Goal: Information Seeking & Learning: Understand process/instructions

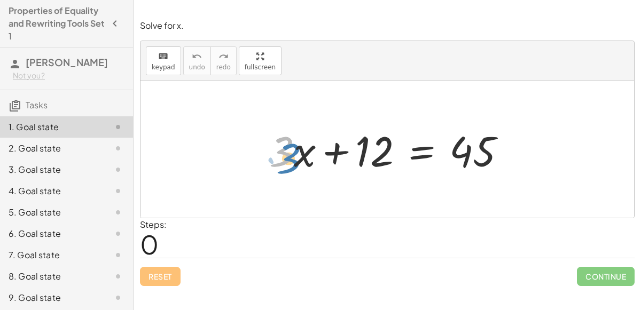
drag, startPoint x: 277, startPoint y: 147, endPoint x: 282, endPoint y: 153, distance: 7.2
click at [282, 153] on div at bounding box center [392, 149] width 256 height 55
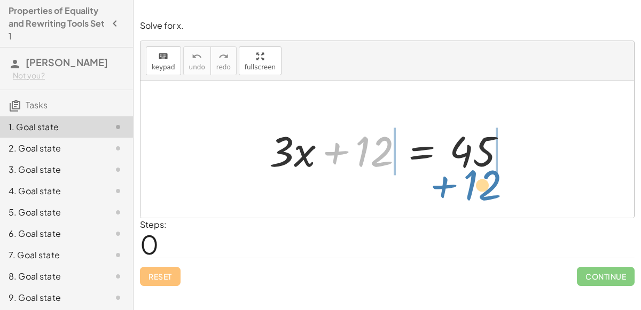
drag, startPoint x: 362, startPoint y: 147, endPoint x: 466, endPoint y: 184, distance: 110.0
click at [466, 184] on div "+ 12 + · 3 · x + 12 = 45" at bounding box center [387, 149] width 494 height 137
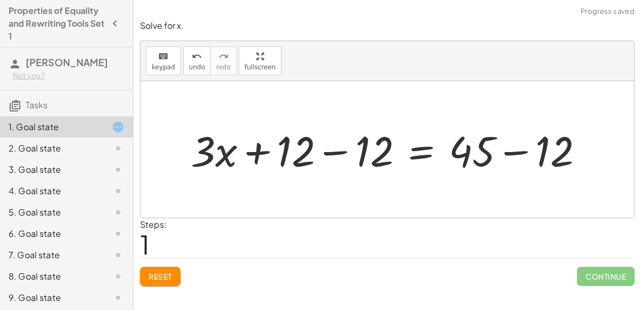
click at [335, 150] on div at bounding box center [391, 149] width 412 height 55
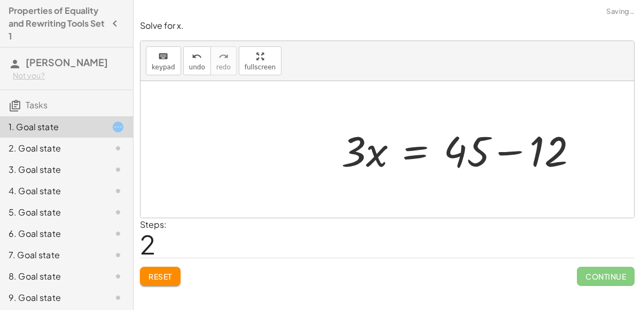
click at [515, 152] on div at bounding box center [464, 149] width 256 height 55
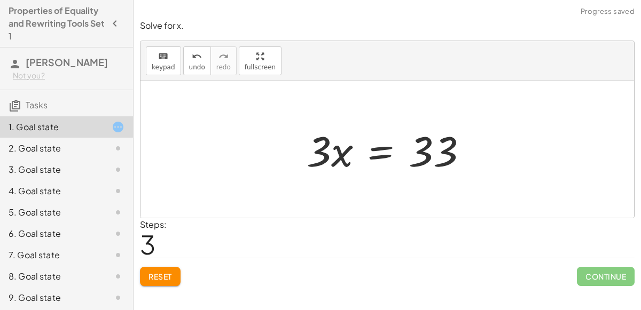
click at [343, 153] on div at bounding box center [391, 149] width 180 height 55
click at [380, 156] on div at bounding box center [391, 149] width 180 height 55
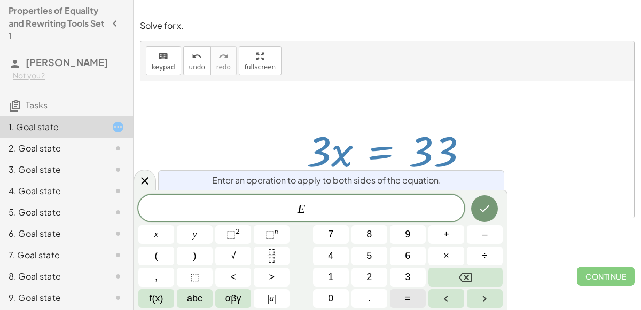
click at [409, 295] on span "=" at bounding box center [408, 299] width 6 height 14
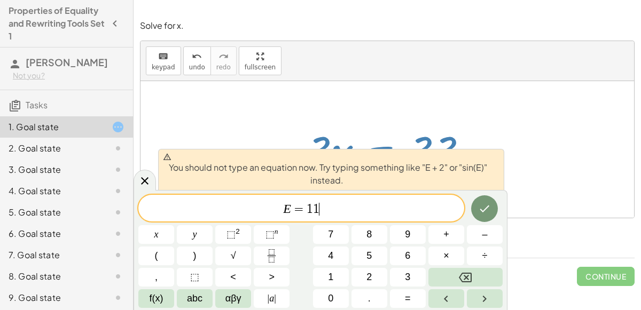
click at [304, 209] on span "=" at bounding box center [298, 209] width 15 height 13
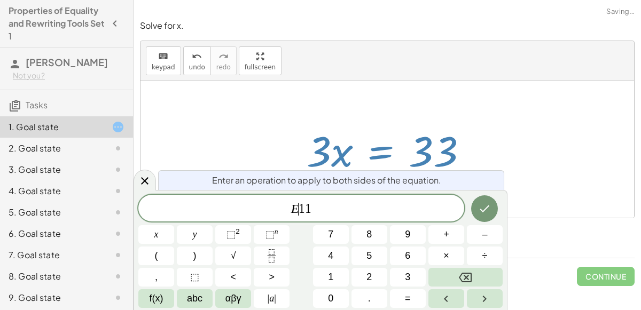
click at [136, 195] on div "Enter an operation to apply to both sides of the equation. E ​ 1 1 x y ⬚ 2 ⬚ n …" at bounding box center [321, 250] width 374 height 120
click at [139, 180] on icon at bounding box center [144, 181] width 13 height 13
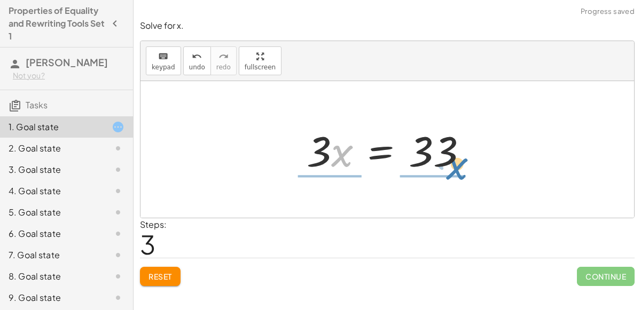
drag, startPoint x: 339, startPoint y: 145, endPoint x: 452, endPoint y: 160, distance: 114.7
click at [452, 160] on div at bounding box center [391, 149] width 180 height 55
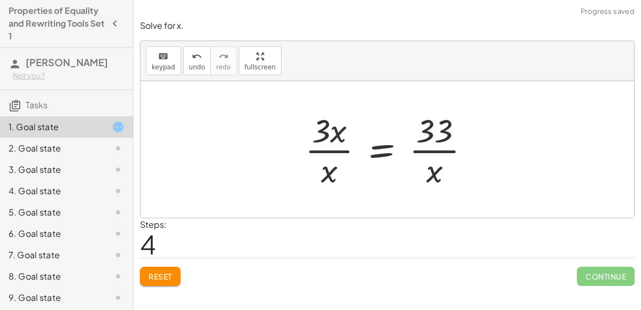
click at [434, 154] on div at bounding box center [392, 149] width 184 height 82
click at [328, 153] on div at bounding box center [392, 149] width 184 height 82
click at [330, 150] on div at bounding box center [392, 149] width 184 height 82
drag, startPoint x: 324, startPoint y: 171, endPoint x: 316, endPoint y: 173, distance: 7.6
click at [316, 173] on div at bounding box center [392, 149] width 184 height 82
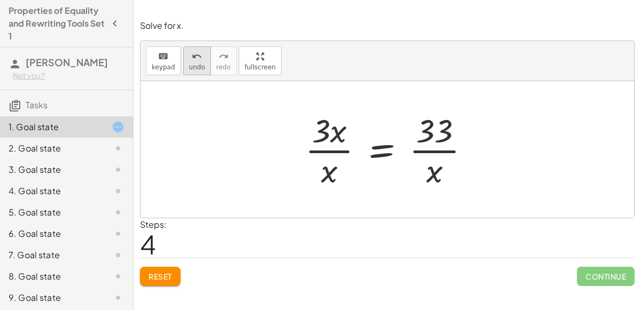
click at [186, 62] on button "undo undo" at bounding box center [197, 60] width 28 height 29
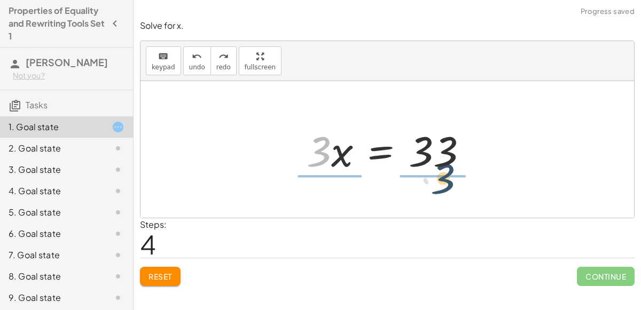
drag, startPoint x: 323, startPoint y: 152, endPoint x: 443, endPoint y: 181, distance: 124.1
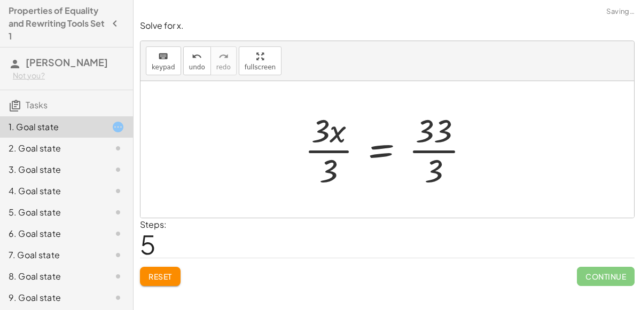
click at [325, 145] on div at bounding box center [391, 149] width 184 height 82
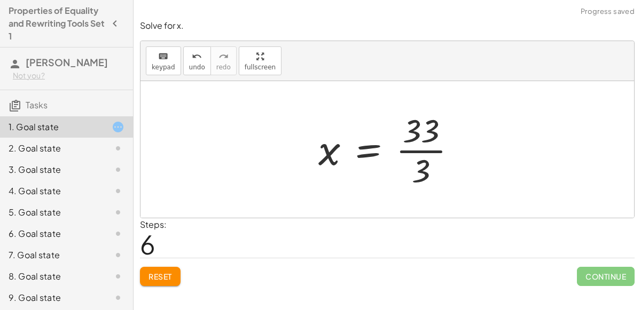
click at [427, 148] on div at bounding box center [391, 149] width 157 height 82
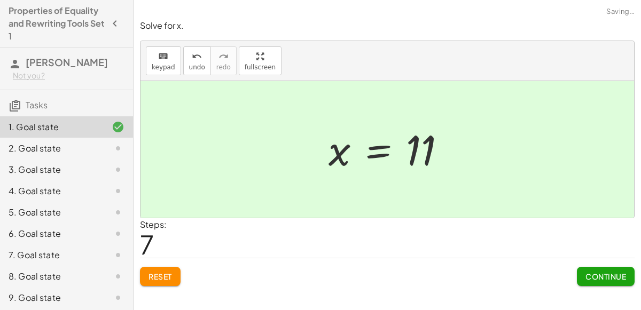
click at [620, 288] on div "Solve for x. keyboard keypad undo undo redo redo fullscreen + · 3 · x + 12 = 45…" at bounding box center [387, 152] width 507 height 279
click at [609, 276] on span "Continue" at bounding box center [605, 277] width 41 height 10
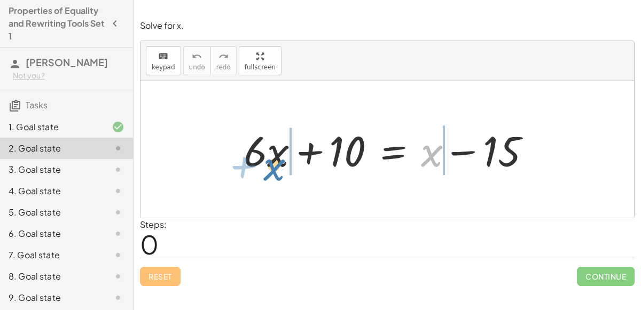
drag, startPoint x: 437, startPoint y: 154, endPoint x: 284, endPoint y: 162, distance: 153.0
click at [284, 162] on div at bounding box center [391, 149] width 306 height 55
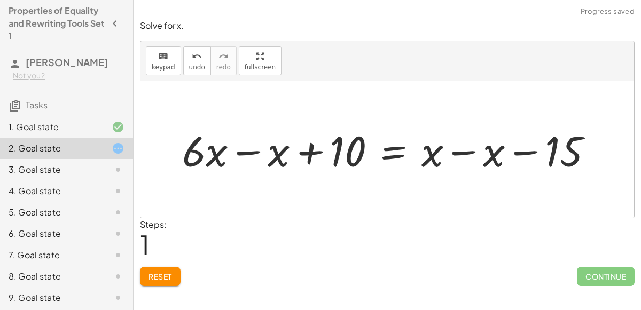
click at [249, 151] on div at bounding box center [392, 149] width 430 height 55
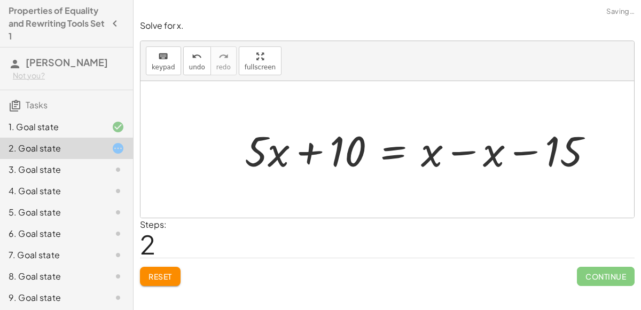
click at [456, 153] on div at bounding box center [422, 149] width 367 height 55
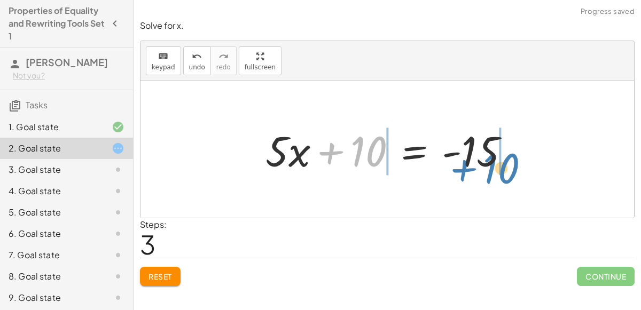
drag, startPoint x: 355, startPoint y: 150, endPoint x: 485, endPoint y: 167, distance: 131.4
click at [485, 167] on div at bounding box center [391, 149] width 263 height 55
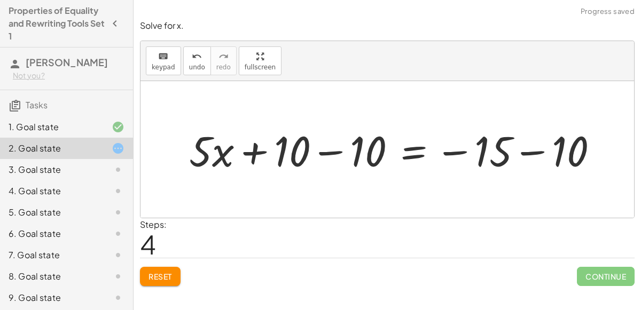
click at [456, 150] on div at bounding box center [398, 149] width 428 height 55
click at [524, 153] on div at bounding box center [398, 149] width 428 height 55
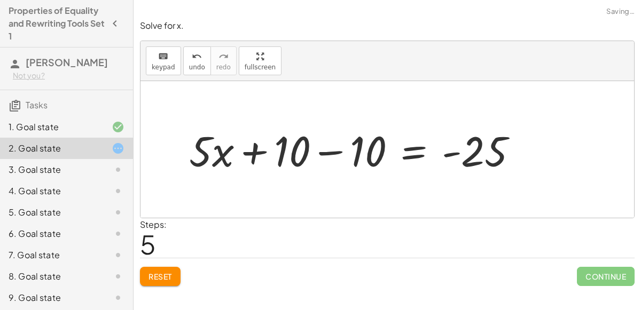
click at [333, 154] on div at bounding box center [358, 149] width 348 height 55
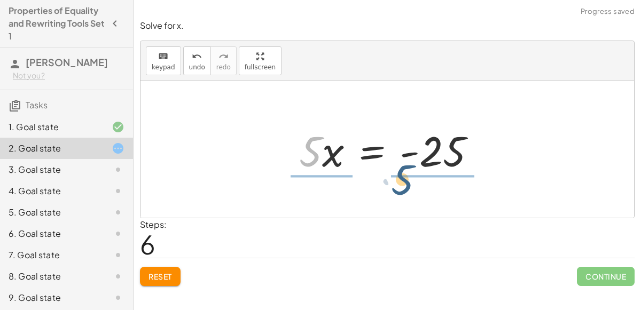
drag, startPoint x: 315, startPoint y: 150, endPoint x: 422, endPoint y: 182, distance: 112.5
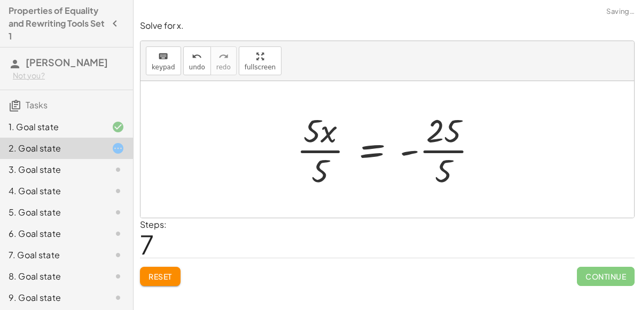
click at [326, 153] on div at bounding box center [391, 149] width 201 height 82
click at [431, 153] on div at bounding box center [404, 149] width 175 height 82
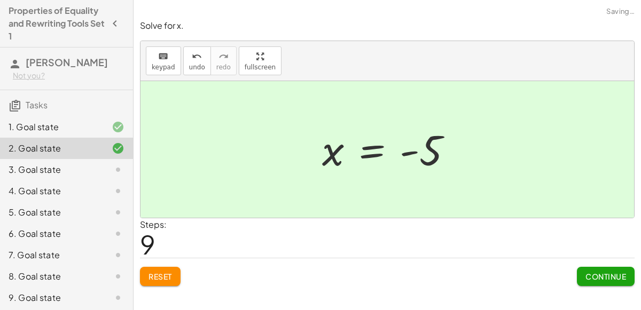
click at [612, 277] on span "Continue" at bounding box center [605, 277] width 41 height 10
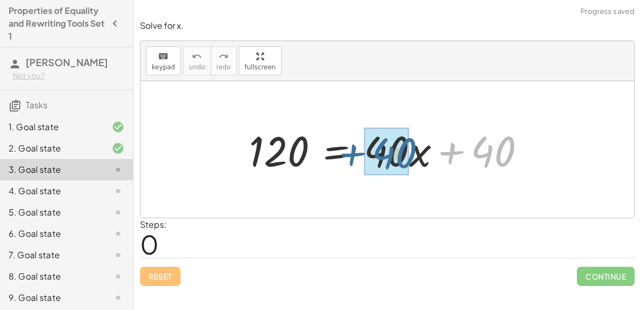
drag, startPoint x: 494, startPoint y: 152, endPoint x: 395, endPoint y: 153, distance: 98.3
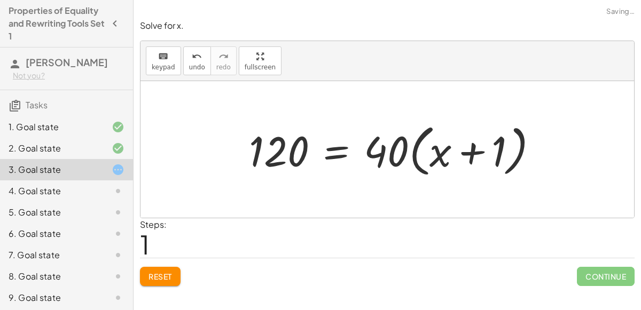
click at [469, 154] on div at bounding box center [398, 149] width 308 height 61
click at [415, 152] on div at bounding box center [398, 149] width 308 height 61
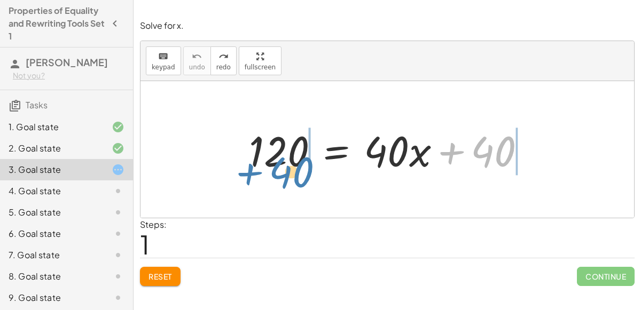
drag, startPoint x: 488, startPoint y: 148, endPoint x: 287, endPoint y: 168, distance: 201.8
click at [287, 168] on div at bounding box center [392, 149] width 296 height 55
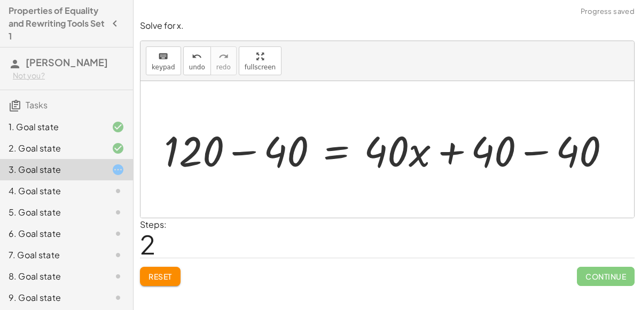
click at [257, 152] on div at bounding box center [392, 149] width 466 height 55
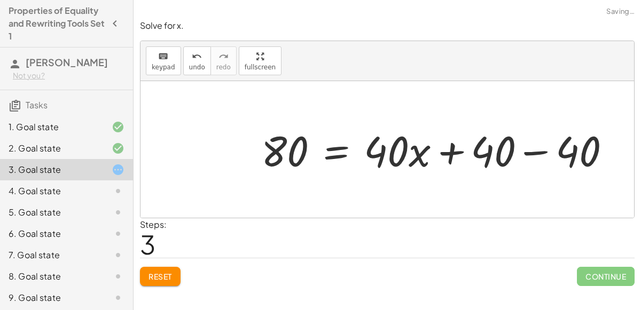
click at [543, 153] on div at bounding box center [440, 149] width 369 height 55
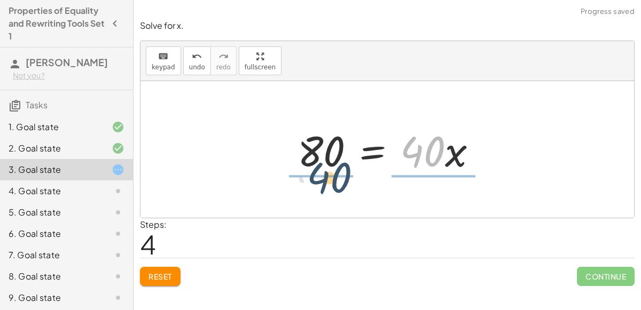
drag, startPoint x: 432, startPoint y: 148, endPoint x: 326, endPoint y: 175, distance: 109.1
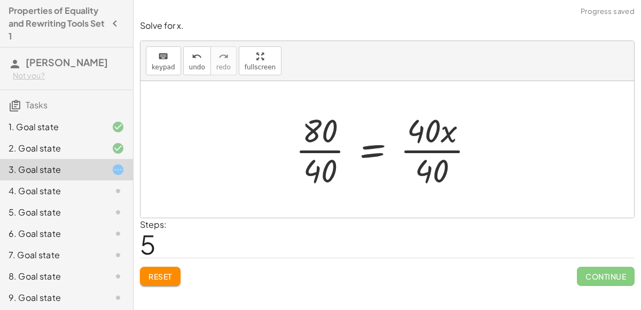
click at [331, 153] on div at bounding box center [389, 149] width 198 height 82
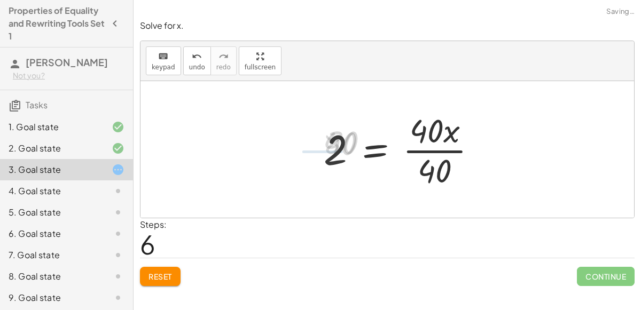
click at [426, 156] on div at bounding box center [404, 149] width 173 height 82
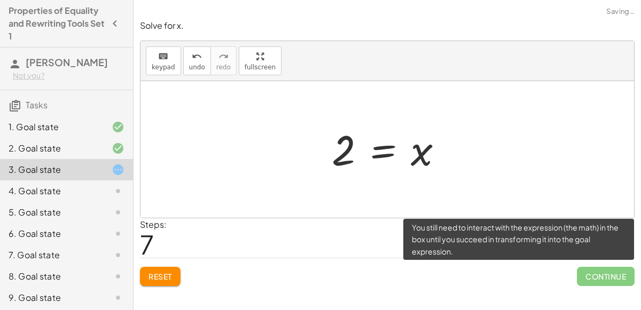
click at [597, 272] on span "Continue" at bounding box center [606, 276] width 58 height 19
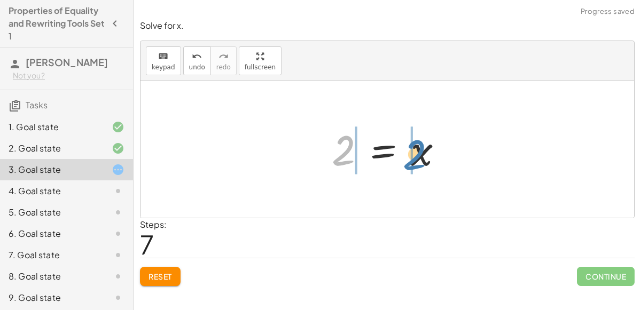
drag, startPoint x: 351, startPoint y: 146, endPoint x: 430, endPoint y: 150, distance: 79.1
click at [430, 150] on div at bounding box center [391, 149] width 130 height 53
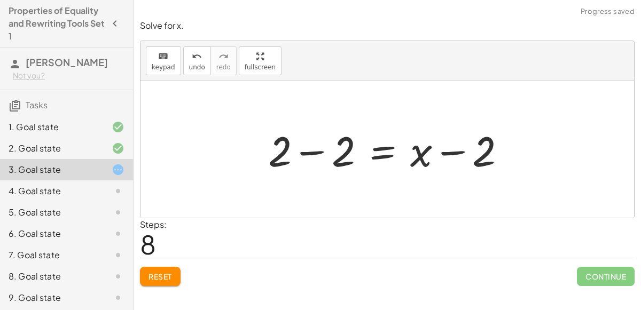
click at [308, 152] on div at bounding box center [391, 149] width 257 height 55
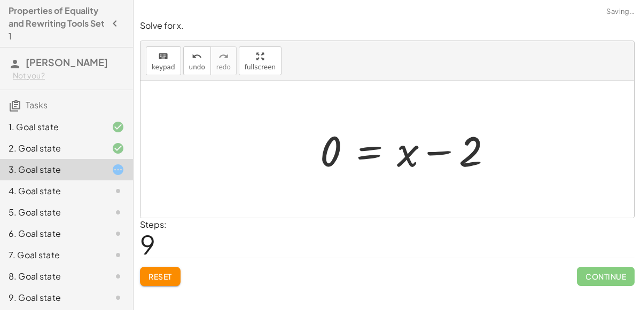
click at [445, 154] on div at bounding box center [411, 149] width 192 height 55
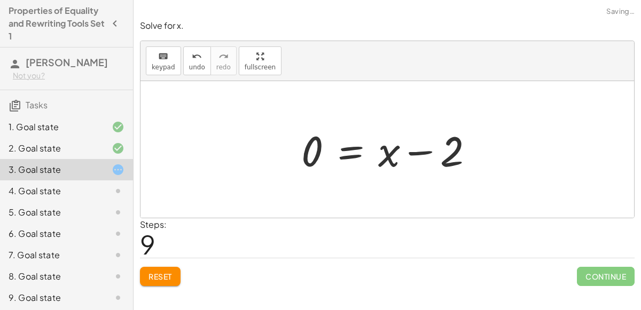
click at [429, 153] on div at bounding box center [392, 149] width 192 height 55
click at [196, 71] on button "undo undo" at bounding box center [197, 60] width 28 height 29
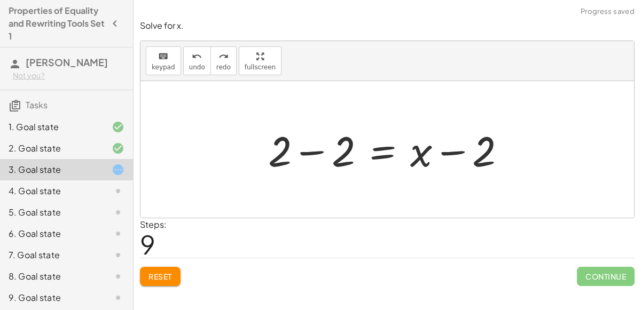
click at [465, 152] on div at bounding box center [391, 149] width 257 height 55
click at [192, 50] on icon "undo" at bounding box center [197, 56] width 10 height 13
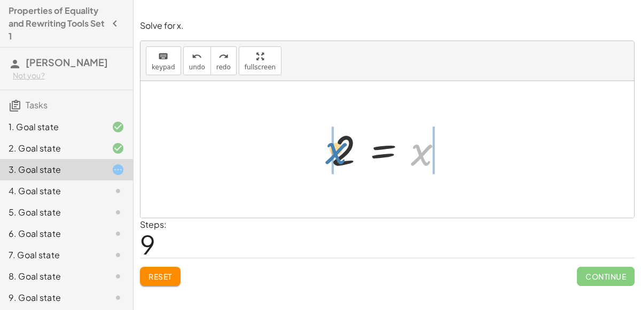
drag, startPoint x: 427, startPoint y: 153, endPoint x: 340, endPoint y: 152, distance: 87.1
click at [340, 152] on div at bounding box center [391, 149] width 130 height 53
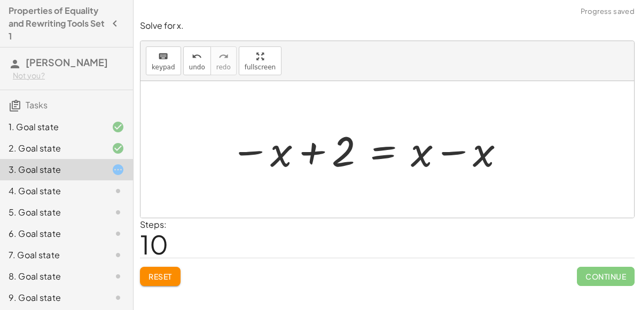
click at [311, 154] on div at bounding box center [368, 149] width 287 height 55
click at [453, 150] on div at bounding box center [368, 149] width 287 height 55
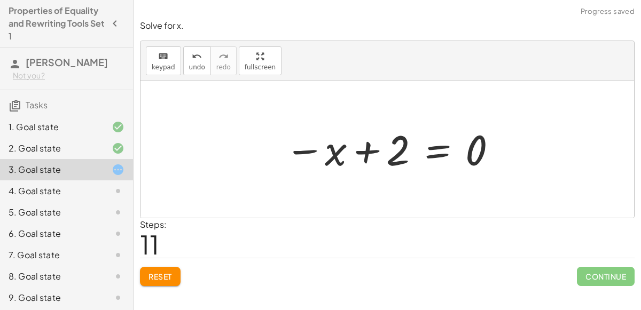
click at [359, 151] on div at bounding box center [391, 149] width 224 height 53
click at [184, 62] on button "undo undo" at bounding box center [197, 60] width 28 height 29
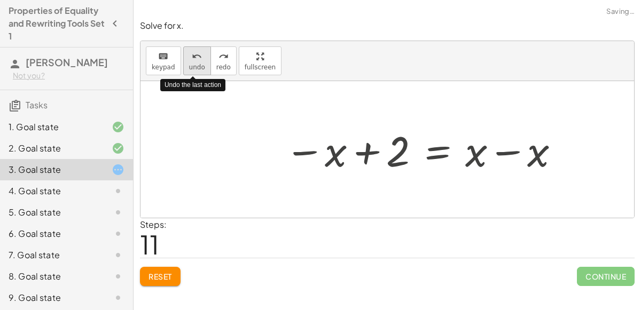
click at [184, 62] on button "undo undo" at bounding box center [197, 60] width 28 height 29
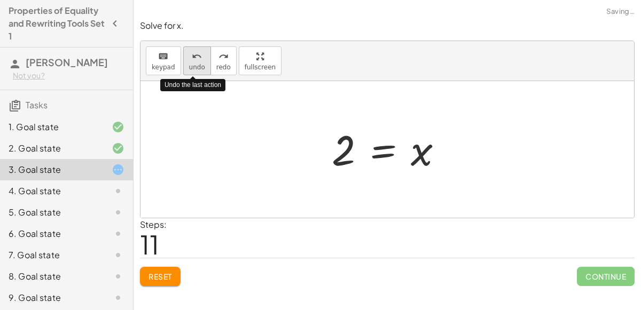
click at [184, 62] on button "undo undo" at bounding box center [197, 60] width 28 height 29
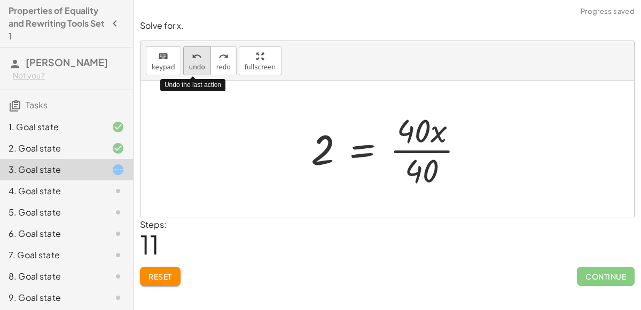
click at [185, 63] on button "undo undo" at bounding box center [197, 60] width 28 height 29
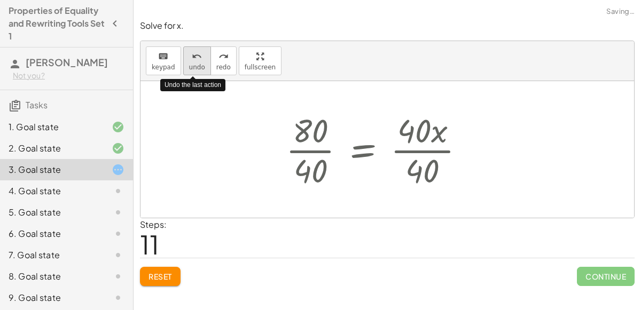
click at [185, 63] on button "undo undo" at bounding box center [197, 60] width 28 height 29
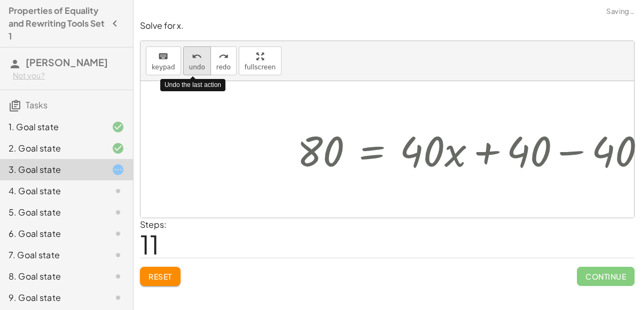
click at [185, 63] on button "undo undo" at bounding box center [197, 60] width 28 height 29
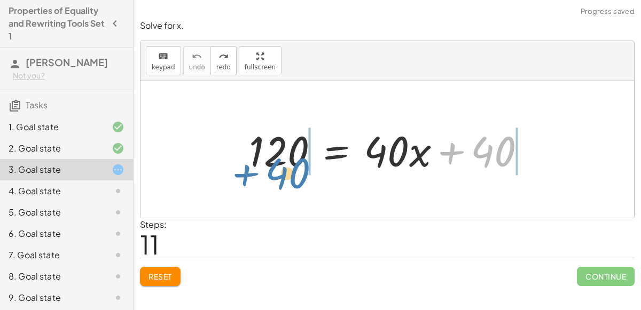
drag, startPoint x: 479, startPoint y: 148, endPoint x: 281, endPoint y: 174, distance: 198.7
click at [281, 174] on div at bounding box center [392, 149] width 296 height 55
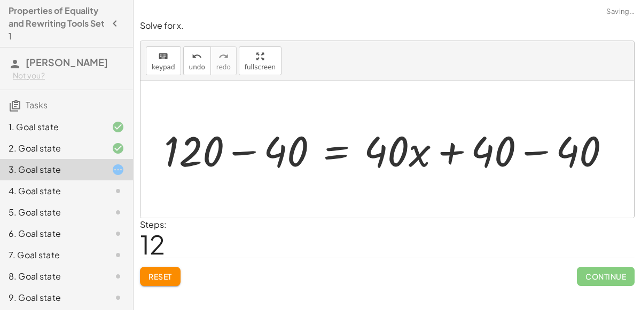
click at [253, 150] on div at bounding box center [392, 149] width 466 height 55
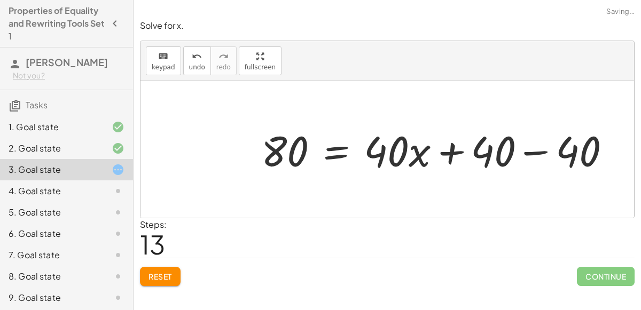
click at [537, 152] on div at bounding box center [440, 149] width 369 height 55
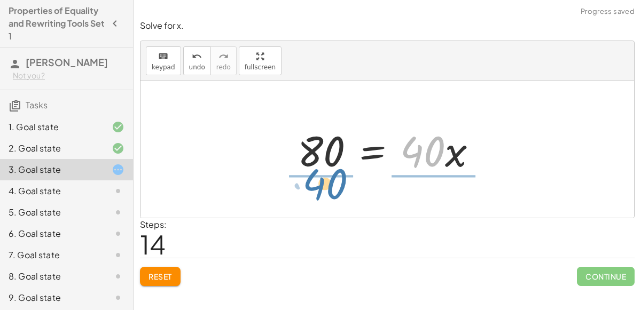
drag, startPoint x: 419, startPoint y: 150, endPoint x: 320, endPoint y: 183, distance: 103.9
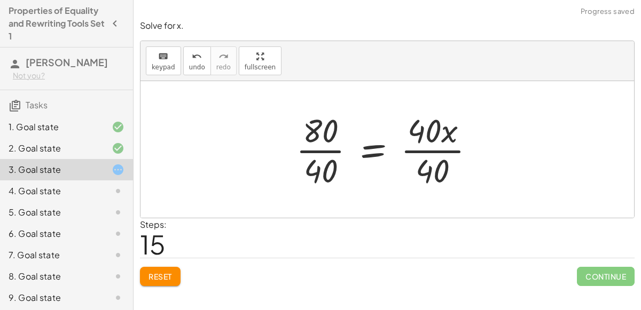
click at [317, 151] on div at bounding box center [390, 149] width 198 height 82
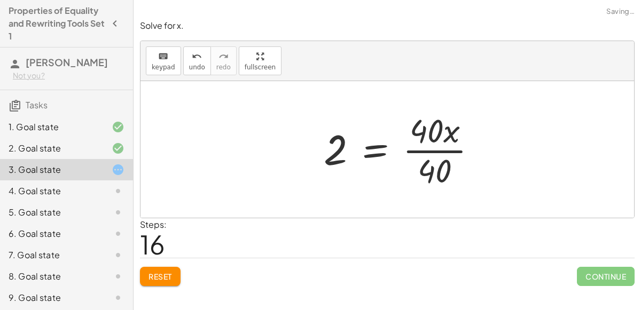
click at [434, 151] on div at bounding box center [404, 149] width 173 height 82
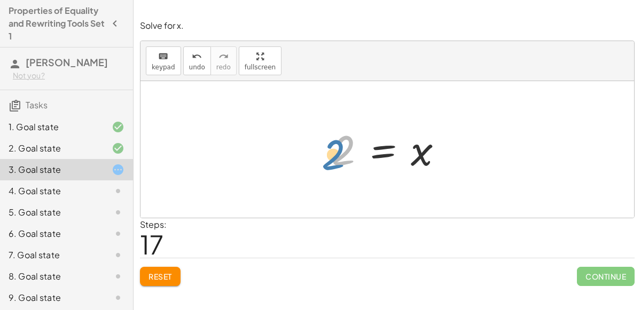
drag, startPoint x: 346, startPoint y: 137, endPoint x: 337, endPoint y: 141, distance: 9.3
click at [337, 141] on div at bounding box center [391, 149] width 130 height 53
click at [616, 287] on div "Solve for x. keyboard keypad undo undo redo redo fullscreen 120 = + · 40 · x + …" at bounding box center [387, 152] width 507 height 279
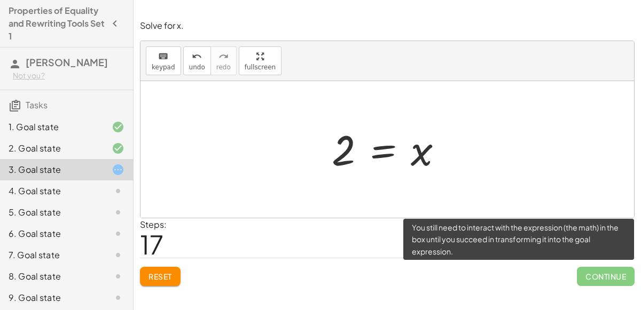
click at [610, 280] on span "Continue" at bounding box center [606, 276] width 58 height 19
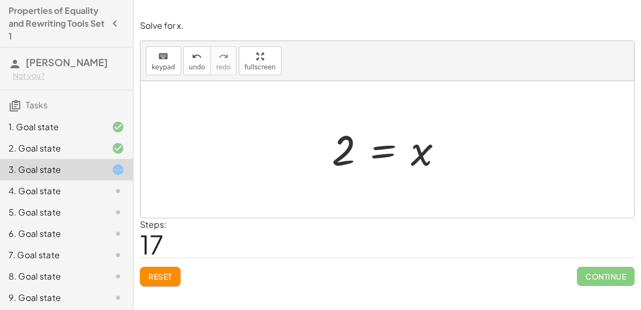
click at [98, 197] on div "4. Goal state" at bounding box center [66, 191] width 133 height 21
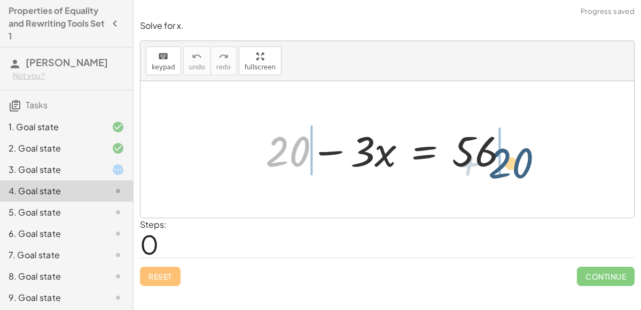
drag, startPoint x: 279, startPoint y: 153, endPoint x: 494, endPoint y: 166, distance: 215.1
click at [494, 166] on div at bounding box center [391, 149] width 263 height 55
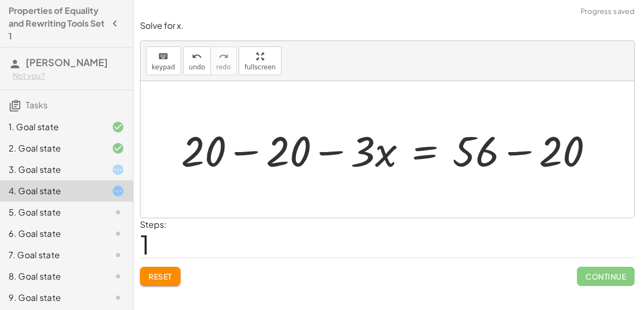
click at [518, 154] on div at bounding box center [392, 149] width 432 height 55
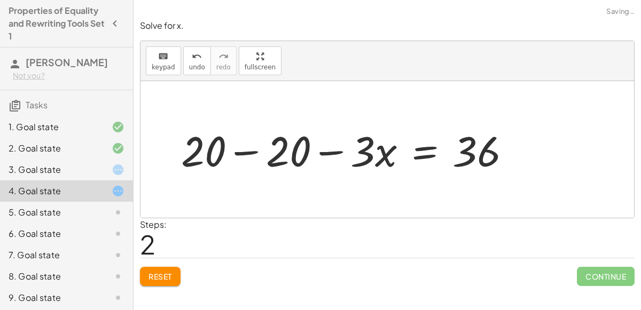
click at [255, 150] on div at bounding box center [350, 149] width 349 height 55
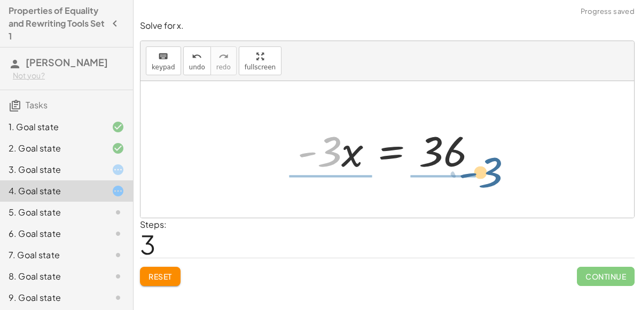
drag, startPoint x: 327, startPoint y: 152, endPoint x: 476, endPoint y: 183, distance: 152.3
click at [476, 183] on div "+ 20 − · 3 · x = 56 + 20 − 20 − · 3 · x = + 56 − 20 + 20 − 20 − · 3 · x = 36 + …" at bounding box center [387, 149] width 494 height 137
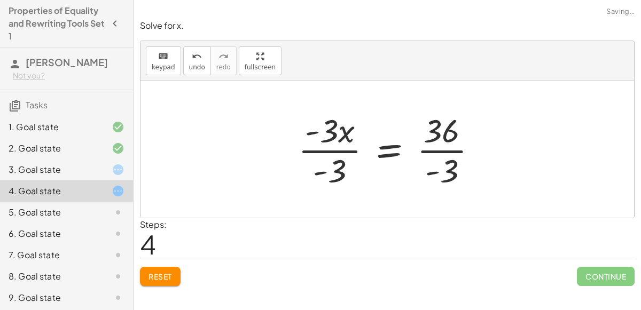
click at [428, 151] on div at bounding box center [392, 149] width 198 height 82
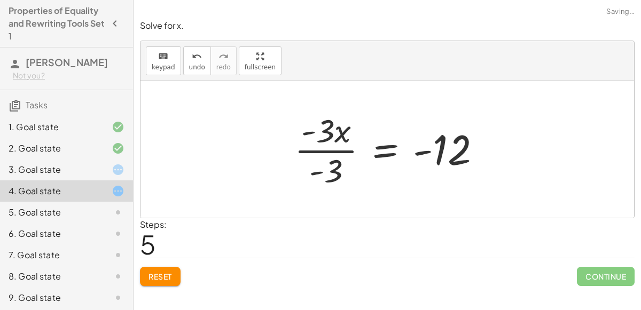
click at [328, 151] on div at bounding box center [392, 149] width 206 height 82
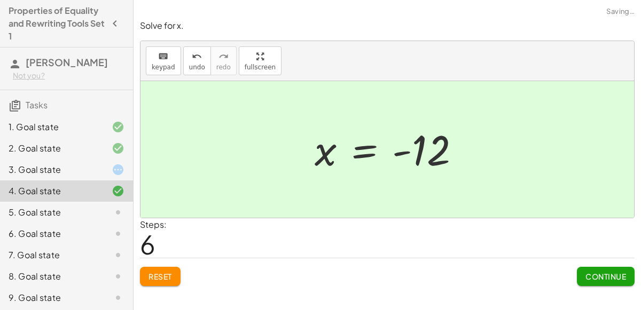
click at [613, 278] on span "Continue" at bounding box center [605, 277] width 41 height 10
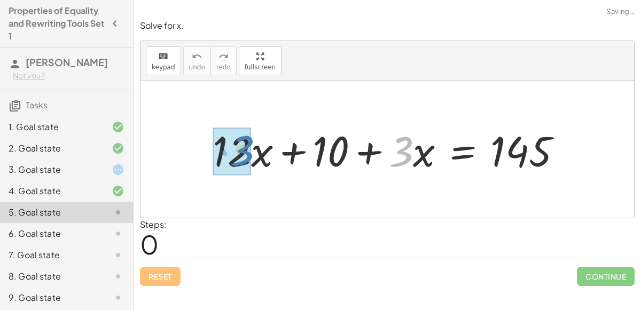
drag, startPoint x: 403, startPoint y: 154, endPoint x: 245, endPoint y: 154, distance: 158.1
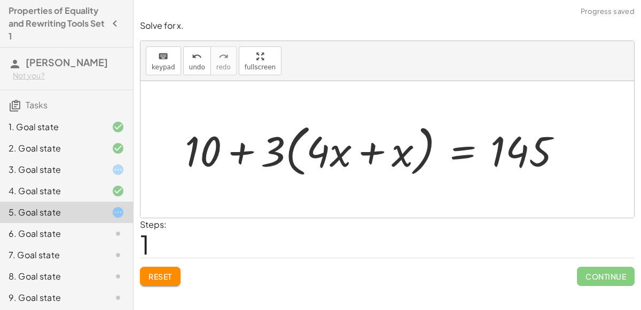
click at [368, 152] on div at bounding box center [377, 149] width 396 height 61
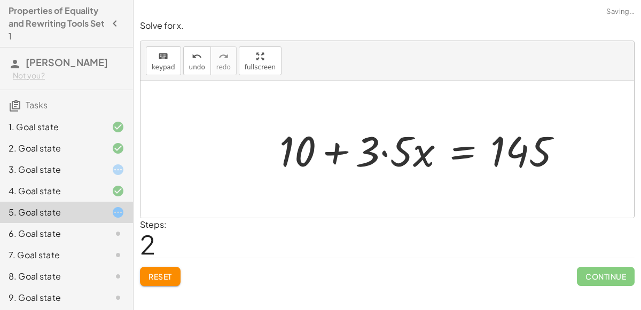
click at [388, 150] on div at bounding box center [425, 149] width 302 height 55
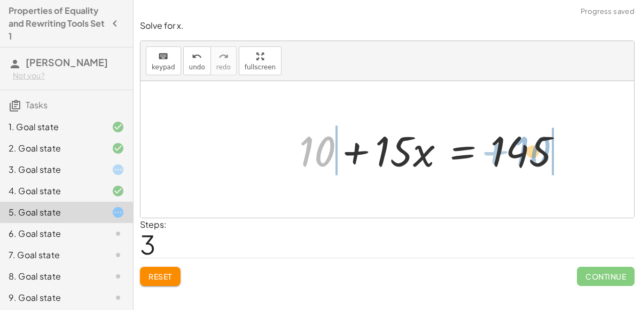
drag, startPoint x: 323, startPoint y: 149, endPoint x: 555, endPoint y: 152, distance: 232.9
click at [555, 152] on div at bounding box center [435, 149] width 282 height 55
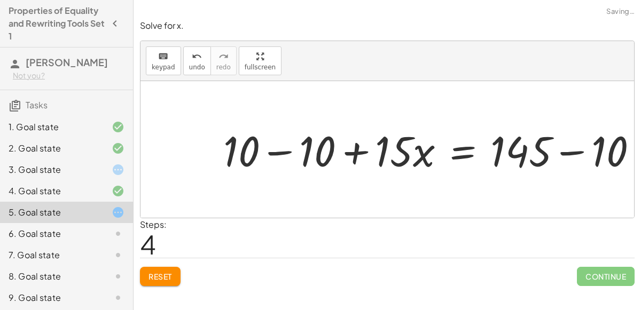
click at [568, 154] on div at bounding box center [437, 150] width 408 height 52
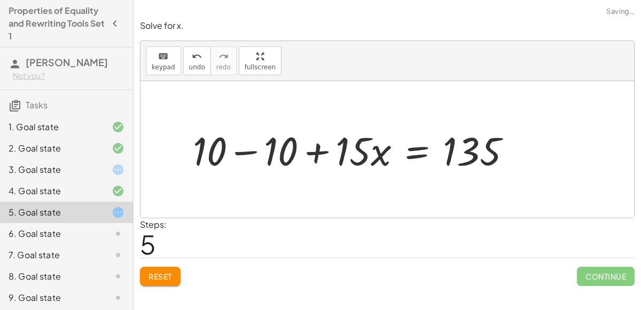
click at [252, 148] on div at bounding box center [356, 150] width 338 height 52
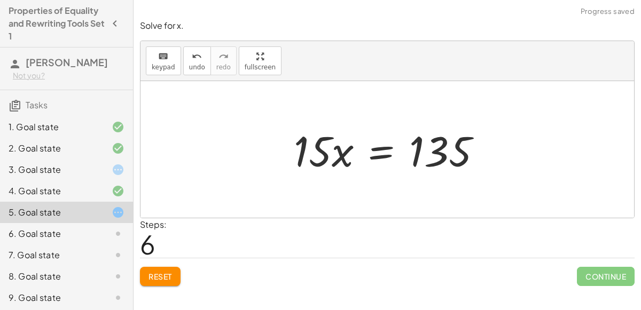
click at [379, 157] on div at bounding box center [391, 149] width 207 height 55
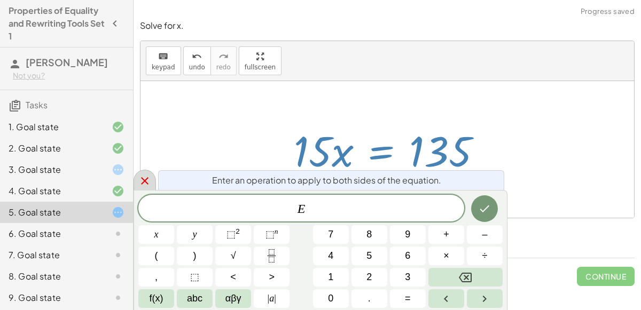
click at [151, 182] on div at bounding box center [145, 180] width 22 height 21
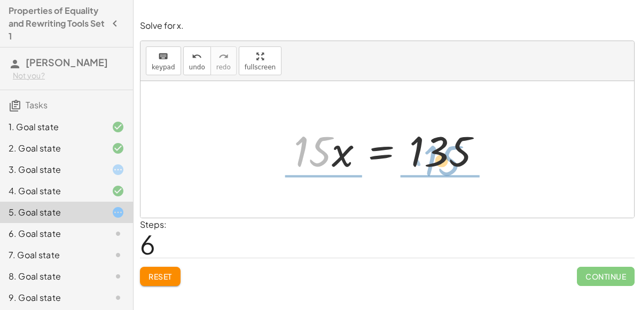
drag, startPoint x: 314, startPoint y: 166, endPoint x: 440, endPoint y: 181, distance: 126.3
click at [440, 181] on div "+ · 12 · x + 10 + · 3 · x = 145 + · 3 · 4 · x + 10 + · 3 · x = 145 + 10 + · 3 ·…" at bounding box center [387, 149] width 494 height 137
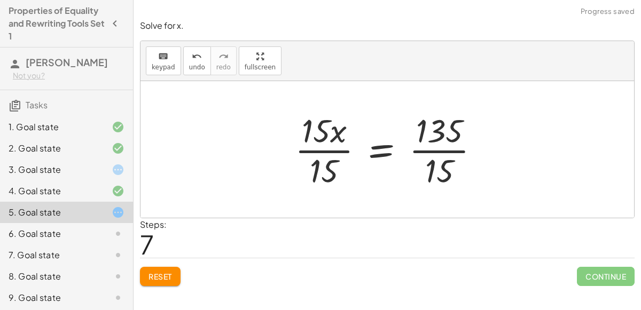
click at [428, 151] on div at bounding box center [391, 149] width 204 height 82
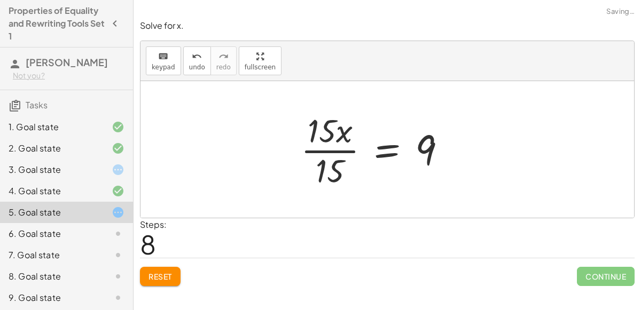
click at [313, 147] on div at bounding box center [377, 149] width 165 height 82
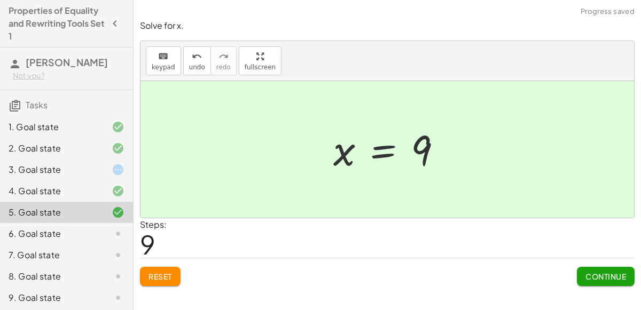
click at [526, 243] on div "Steps: 9" at bounding box center [387, 238] width 495 height 40
click at [74, 126] on div "1. Goal state" at bounding box center [52, 127] width 86 height 13
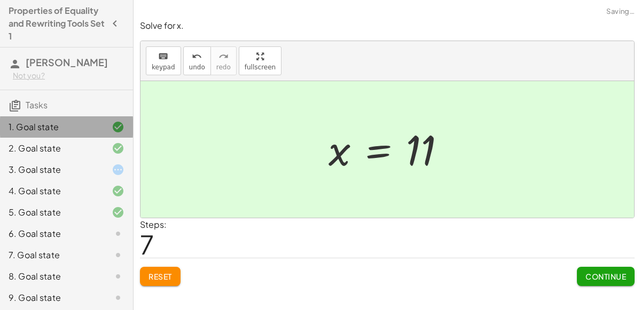
click at [74, 126] on div "1. Goal state" at bounding box center [52, 127] width 86 height 13
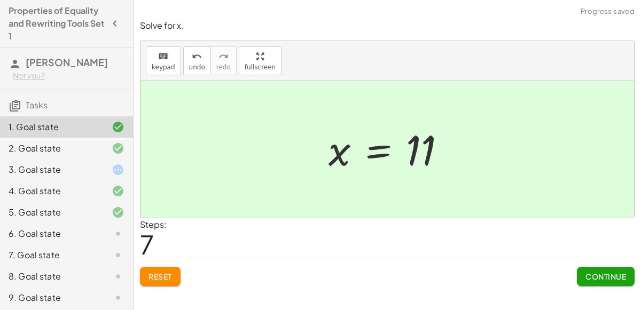
click at [80, 146] on div "2. Goal state" at bounding box center [52, 148] width 86 height 13
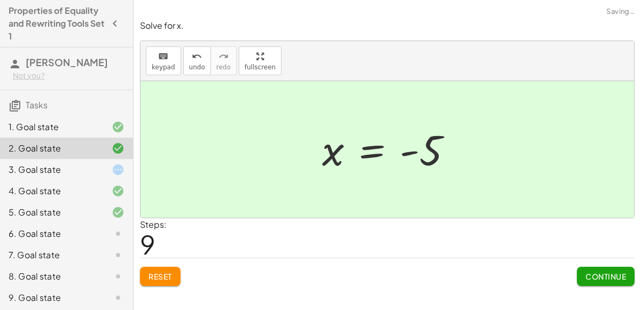
click at [85, 174] on div "3. Goal state" at bounding box center [52, 169] width 86 height 13
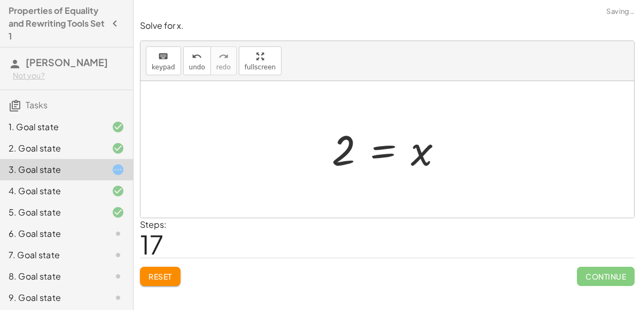
click at [88, 199] on div "4. Goal state" at bounding box center [66, 191] width 133 height 21
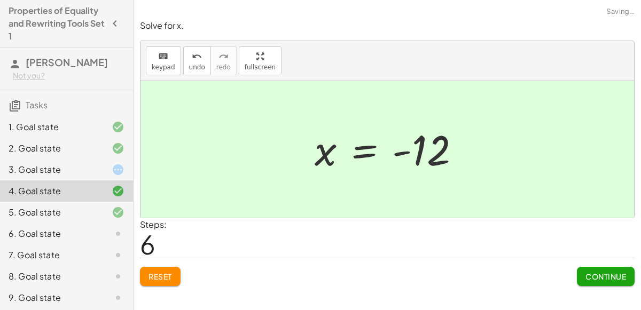
click at [88, 215] on div "5. Goal state" at bounding box center [52, 212] width 86 height 13
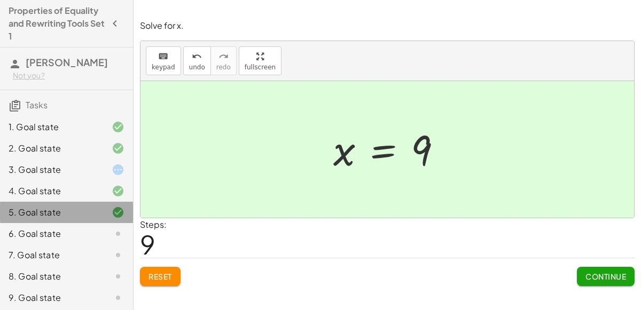
click at [88, 215] on div "5. Goal state" at bounding box center [52, 212] width 86 height 13
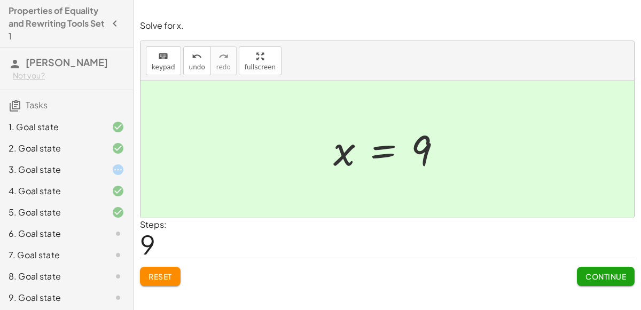
click at [93, 126] on div "1. Goal state" at bounding box center [52, 127] width 86 height 13
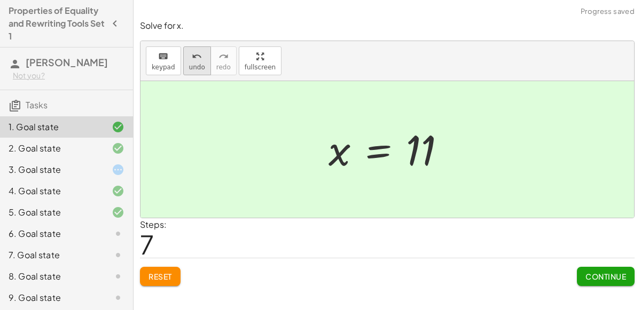
click at [192, 51] on icon "undo" at bounding box center [197, 56] width 10 height 13
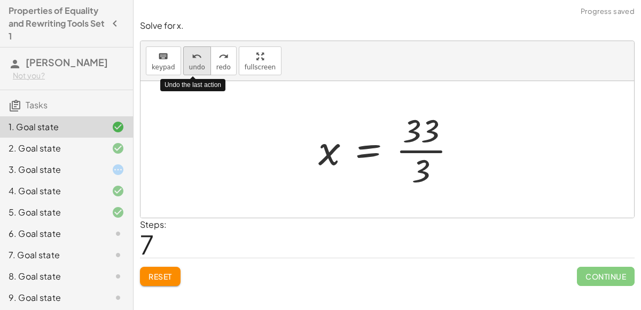
click at [185, 62] on button "undo undo" at bounding box center [197, 60] width 28 height 29
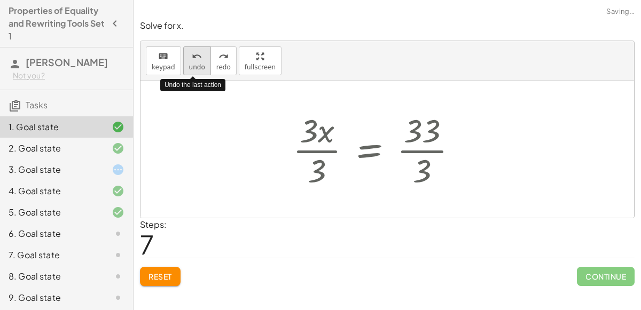
click at [185, 62] on button "undo undo" at bounding box center [197, 60] width 28 height 29
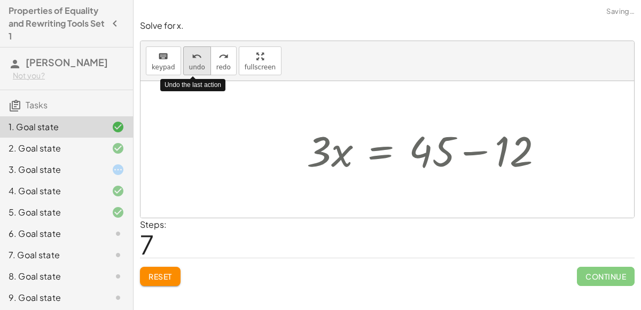
click at [185, 62] on button "undo undo" at bounding box center [197, 60] width 28 height 29
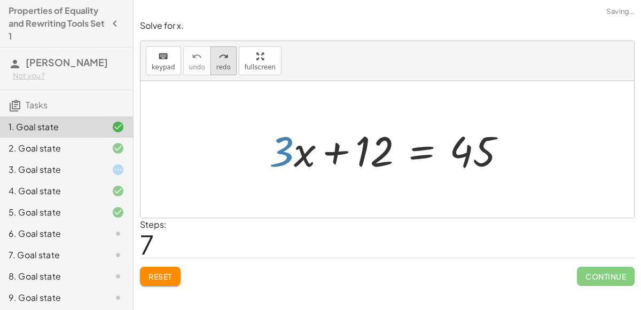
click at [218, 53] on icon "redo" at bounding box center [223, 56] width 10 height 13
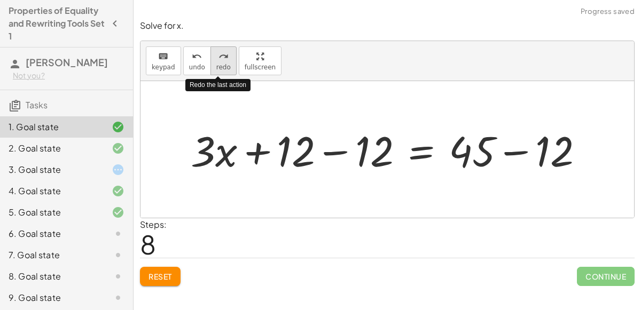
click at [218, 53] on icon "redo" at bounding box center [223, 56] width 10 height 13
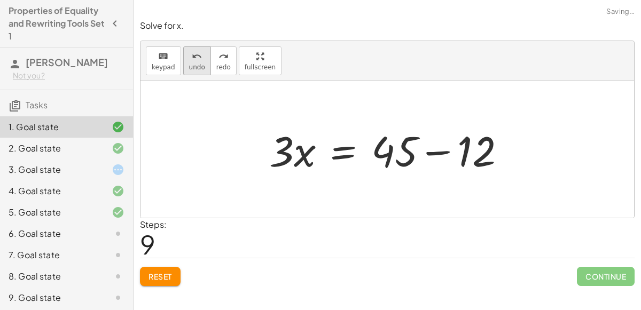
click at [194, 56] on icon "undo" at bounding box center [197, 56] width 10 height 13
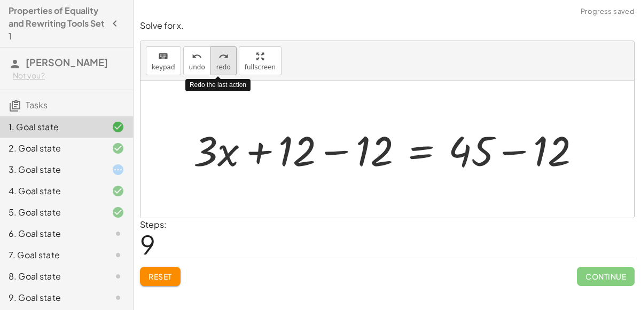
click at [223, 61] on button "redo redo" at bounding box center [223, 60] width 26 height 29
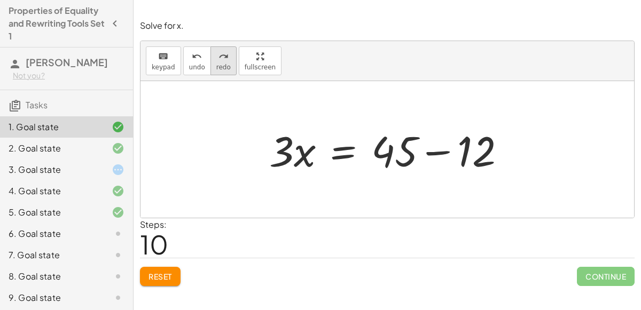
click at [218, 50] on icon "redo" at bounding box center [223, 56] width 10 height 13
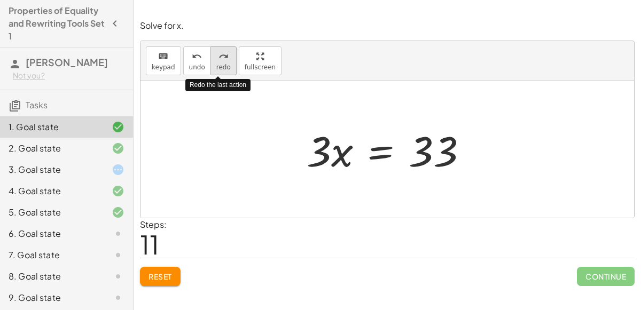
click at [218, 50] on icon "redo" at bounding box center [223, 56] width 10 height 13
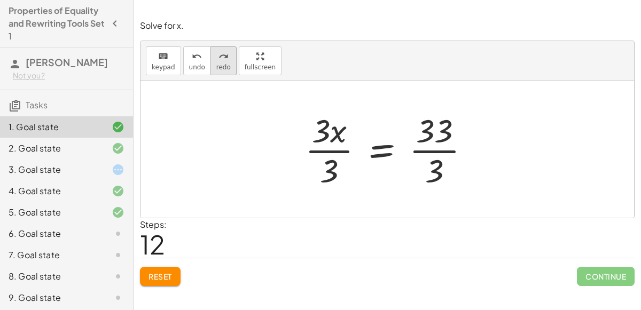
click at [224, 58] on div "redo" at bounding box center [223, 56] width 14 height 13
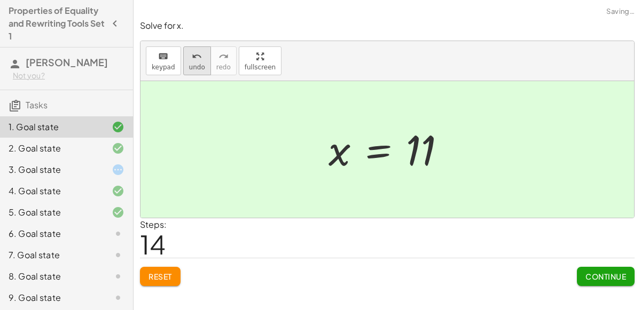
click at [189, 59] on div "undo" at bounding box center [197, 56] width 16 height 13
click at [127, 147] on div "2. Goal state" at bounding box center [66, 148] width 133 height 21
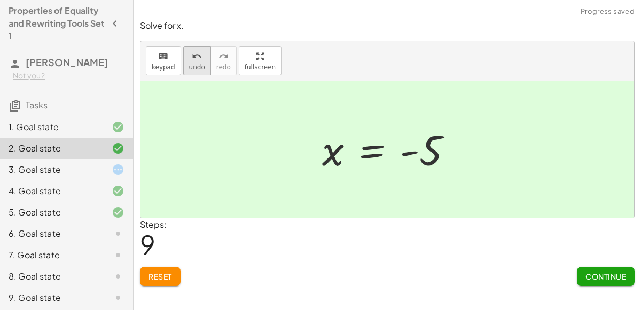
click at [189, 52] on div "undo" at bounding box center [197, 56] width 16 height 13
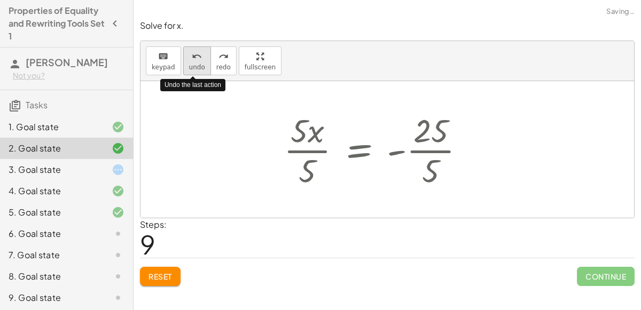
click at [189, 52] on div "undo" at bounding box center [197, 56] width 16 height 13
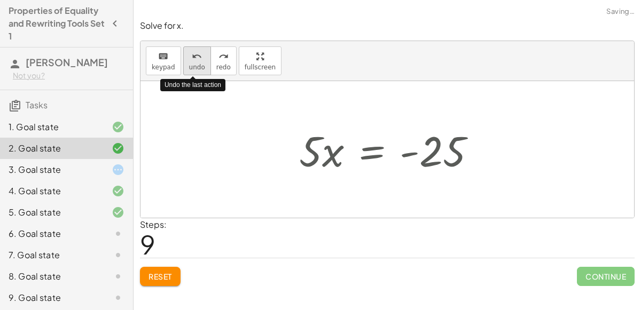
click at [189, 52] on div "undo" at bounding box center [197, 56] width 16 height 13
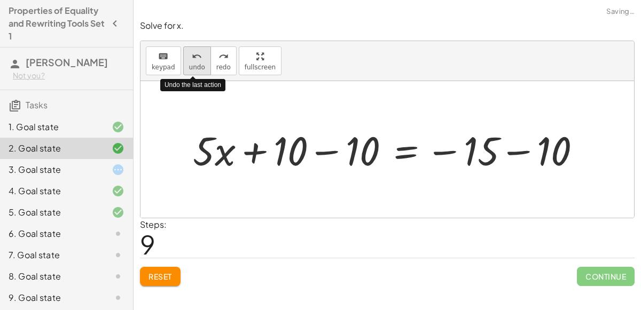
click at [189, 52] on div "undo" at bounding box center [197, 56] width 16 height 13
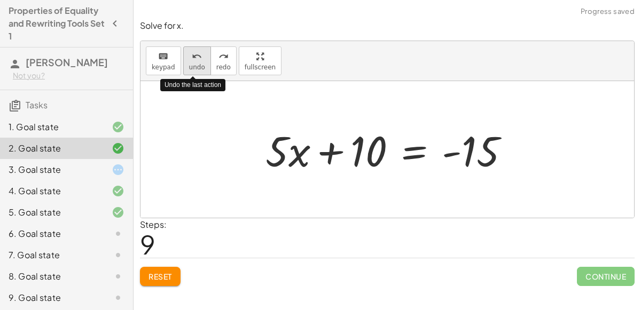
click at [189, 52] on div "undo" at bounding box center [197, 56] width 16 height 13
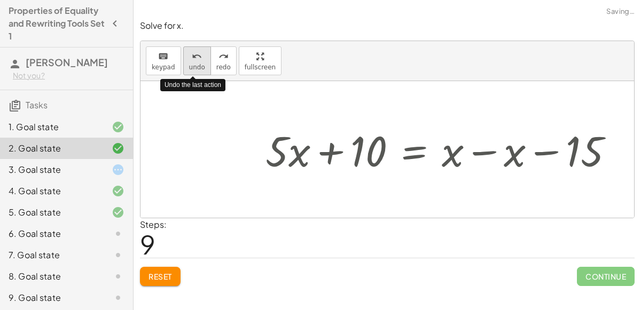
click at [189, 52] on div "undo" at bounding box center [197, 56] width 16 height 13
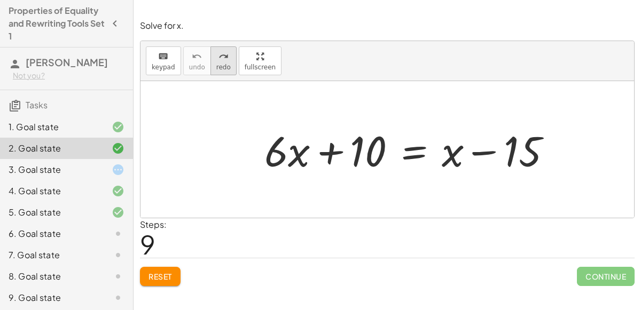
click at [210, 53] on button "redo redo" at bounding box center [223, 60] width 26 height 29
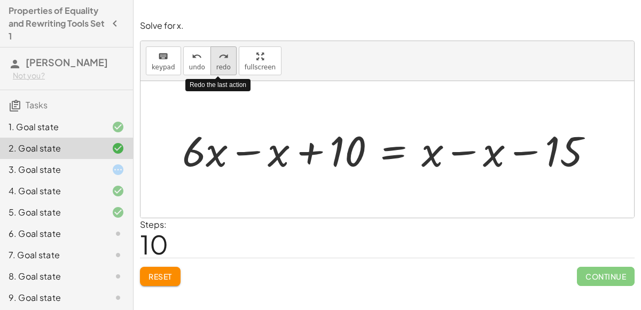
click at [210, 53] on button "redo redo" at bounding box center [223, 60] width 26 height 29
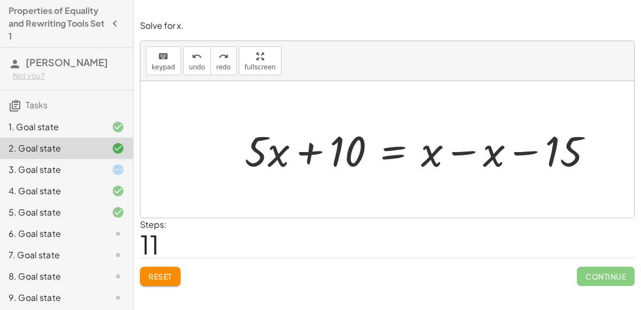
click at [197, 148] on div at bounding box center [387, 149] width 494 height 137
click at [225, 62] on button "redo redo" at bounding box center [223, 60] width 26 height 29
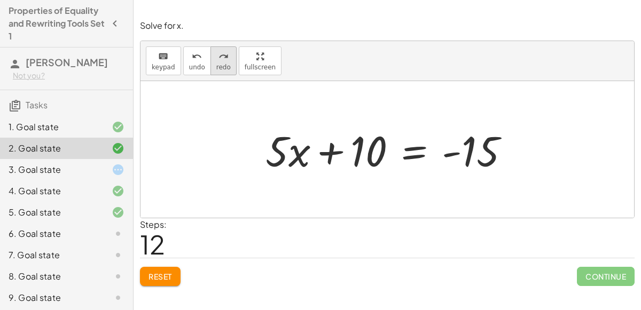
click at [226, 47] on button "redo redo" at bounding box center [223, 60] width 26 height 29
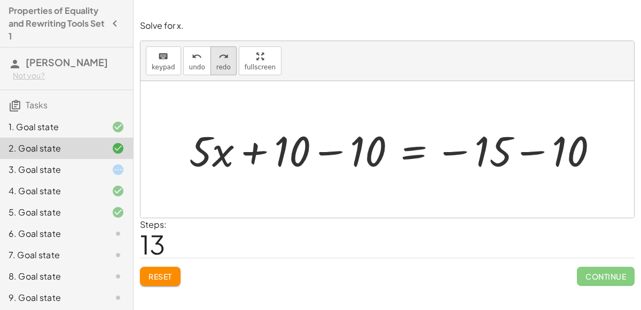
click at [218, 69] on span "redo" at bounding box center [223, 67] width 14 height 7
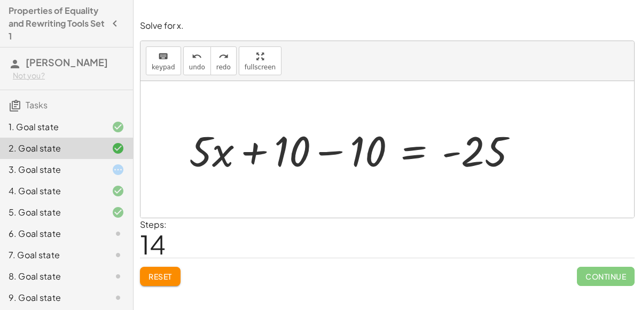
click at [97, 239] on div at bounding box center [110, 234] width 30 height 13
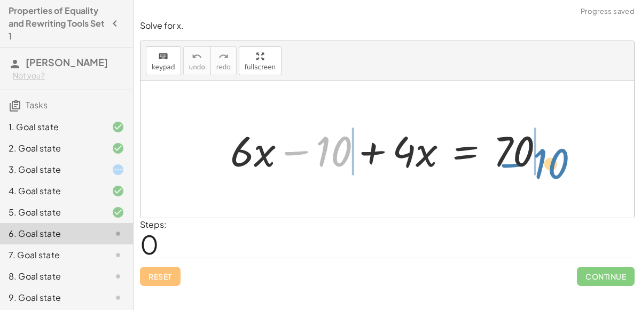
drag, startPoint x: 316, startPoint y: 162, endPoint x: 531, endPoint y: 175, distance: 215.6
click at [531, 175] on div at bounding box center [391, 149] width 333 height 55
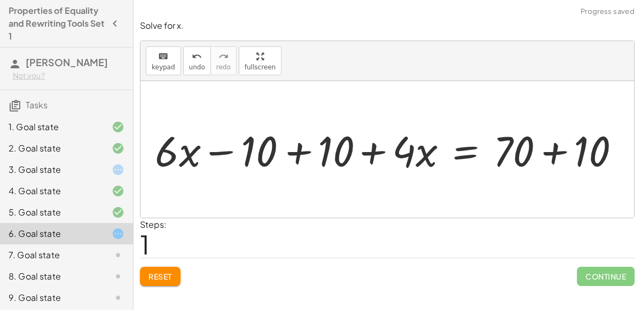
click at [561, 148] on div at bounding box center [391, 149] width 485 height 55
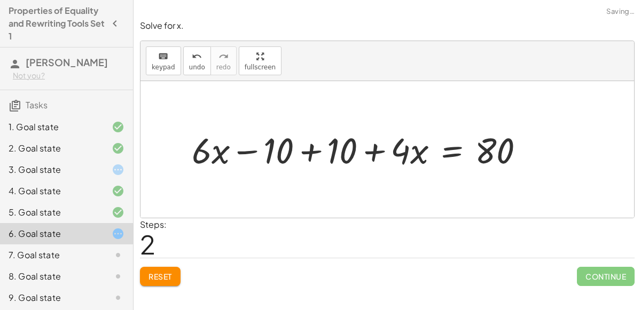
click at [311, 152] on div at bounding box center [362, 149] width 352 height 47
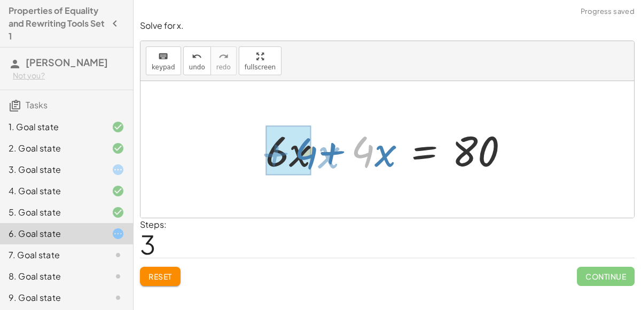
drag, startPoint x: 370, startPoint y: 154, endPoint x: 298, endPoint y: 155, distance: 71.6
click at [298, 155] on div at bounding box center [391, 149] width 263 height 55
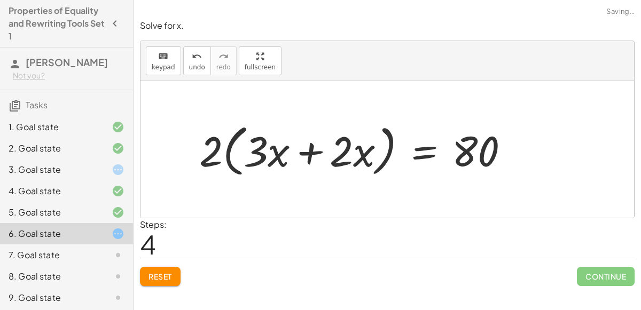
click at [280, 154] on div at bounding box center [359, 149] width 330 height 61
click at [317, 153] on div at bounding box center [359, 149] width 330 height 61
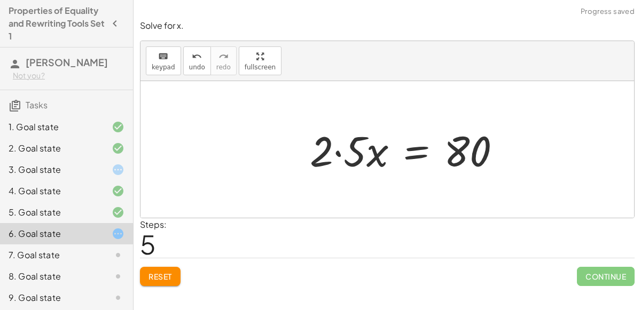
click at [345, 152] on div at bounding box center [409, 149] width 210 height 55
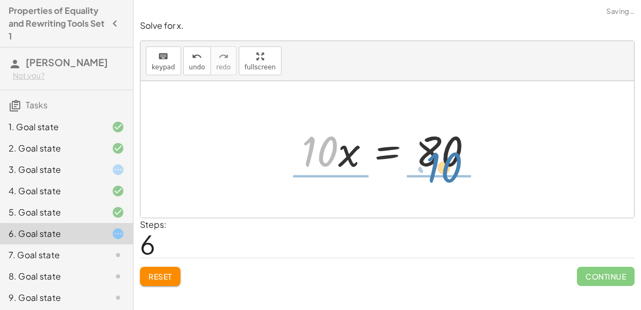
drag, startPoint x: 325, startPoint y: 154, endPoint x: 447, endPoint y: 172, distance: 122.6
click at [447, 172] on div at bounding box center [391, 149] width 190 height 55
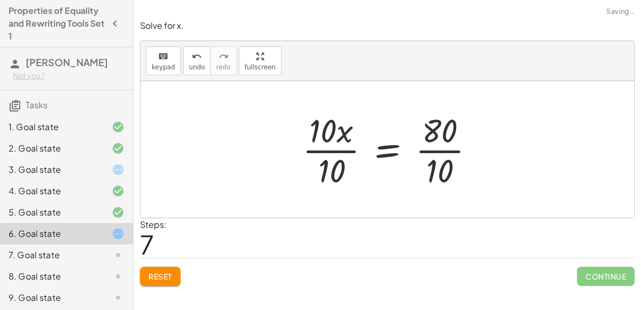
click at [439, 154] on div at bounding box center [393, 149] width 192 height 82
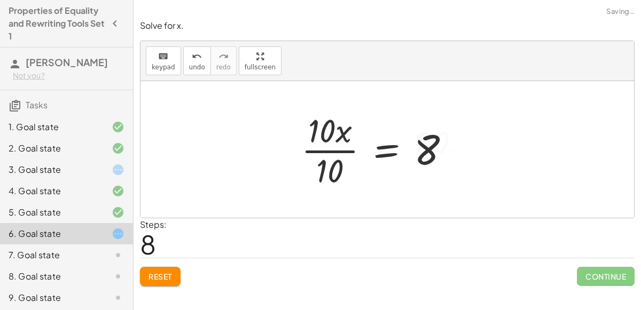
click at [345, 149] on div at bounding box center [380, 149] width 168 height 82
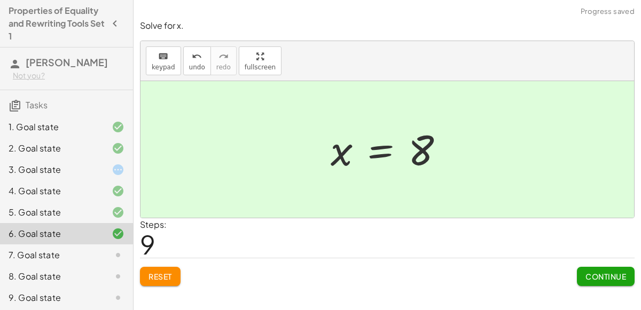
click at [614, 276] on span "Continue" at bounding box center [605, 277] width 41 height 10
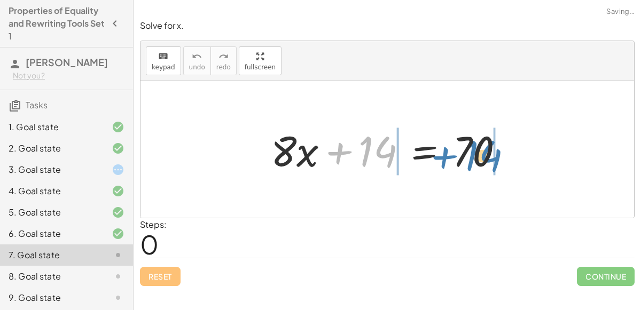
drag, startPoint x: 375, startPoint y: 157, endPoint x: 488, endPoint y: 161, distance: 112.8
click at [488, 161] on div at bounding box center [391, 149] width 252 height 55
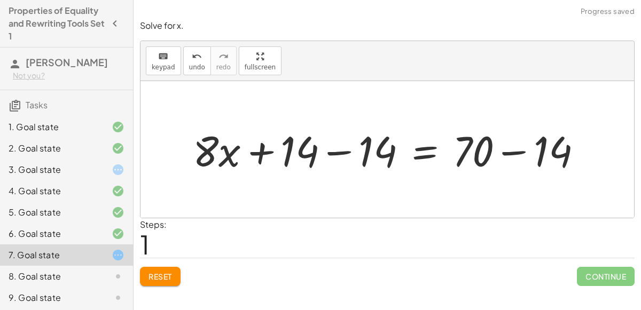
click at [513, 153] on div at bounding box center [391, 149] width 408 height 55
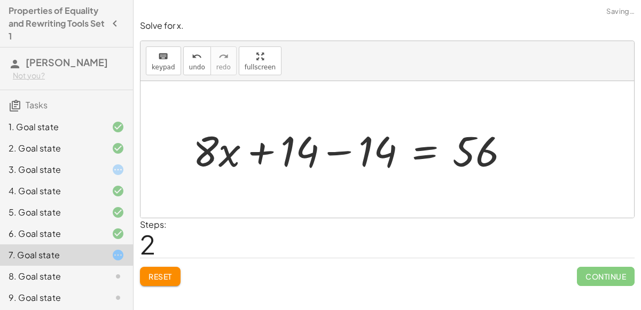
click at [340, 151] on div at bounding box center [354, 149] width 335 height 55
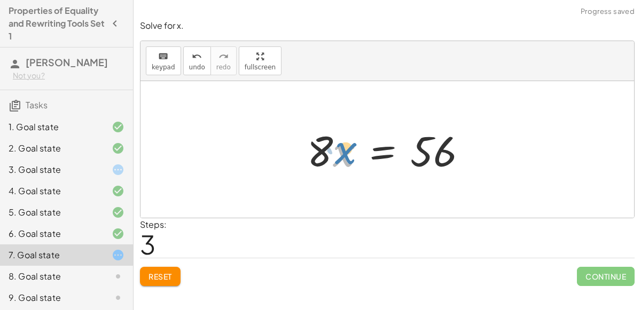
click at [345, 147] on div at bounding box center [391, 149] width 179 height 55
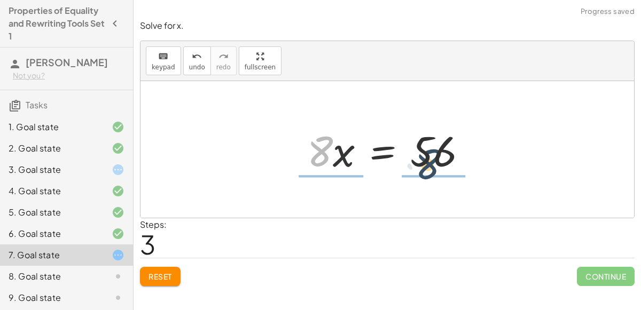
drag, startPoint x: 314, startPoint y: 148, endPoint x: 422, endPoint y: 161, distance: 109.2
click at [422, 161] on div at bounding box center [391, 149] width 179 height 55
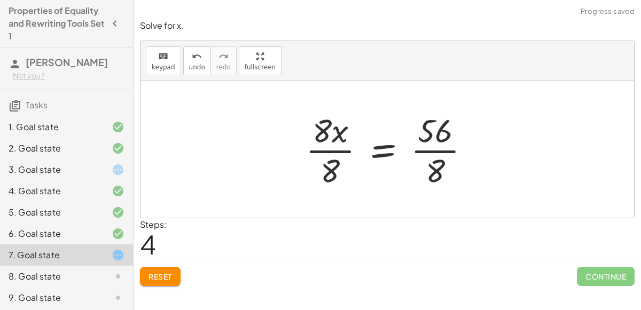
click at [443, 152] on div at bounding box center [391, 149] width 183 height 82
click at [333, 152] on div at bounding box center [377, 149] width 154 height 82
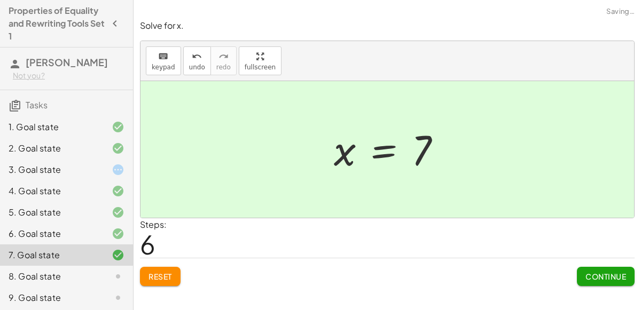
click at [607, 268] on button "Continue" at bounding box center [606, 276] width 58 height 19
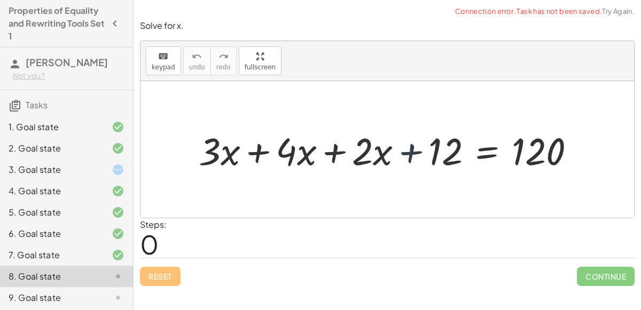
click at [408, 151] on div at bounding box center [391, 150] width 396 height 50
click at [332, 152] on div at bounding box center [391, 150] width 396 height 50
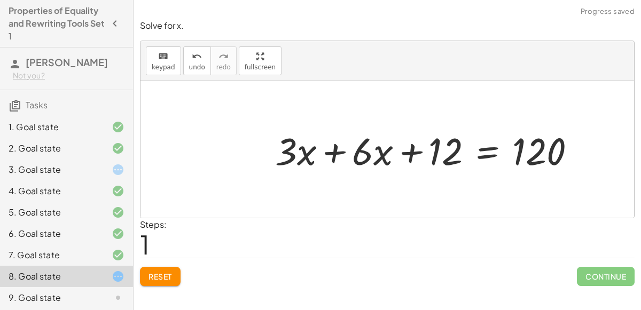
click at [326, 151] on div at bounding box center [430, 150] width 320 height 50
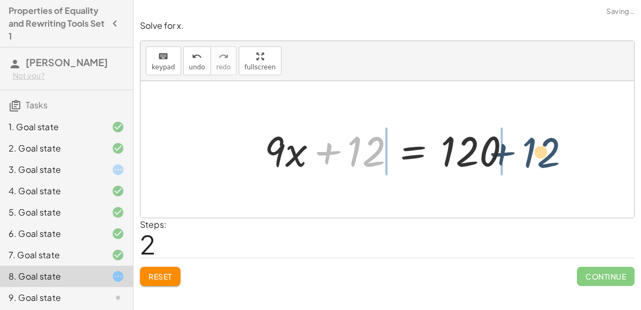
drag, startPoint x: 368, startPoint y: 152, endPoint x: 535, endPoint y: 152, distance: 166.6
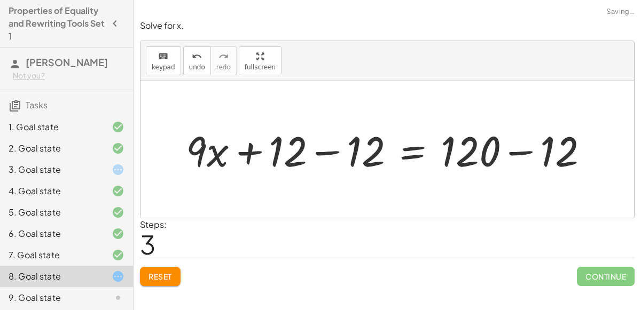
click at [518, 151] on div at bounding box center [391, 149] width 421 height 55
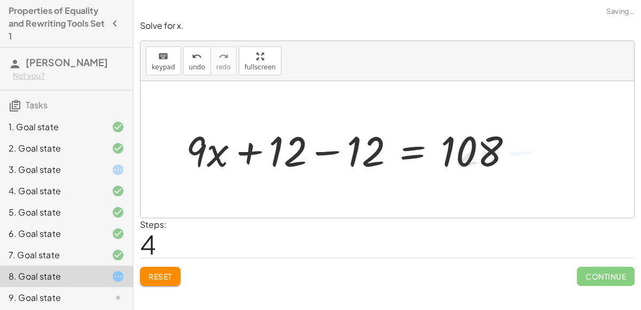
click at [327, 153] on div at bounding box center [354, 149] width 346 height 55
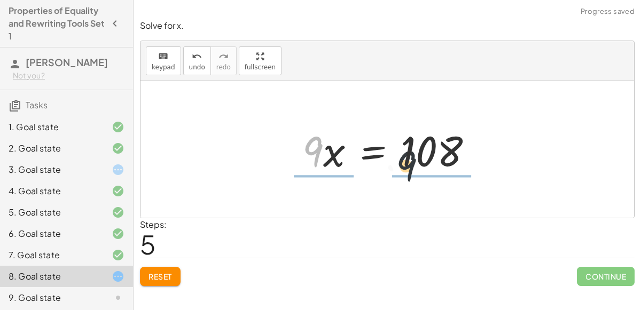
drag, startPoint x: 318, startPoint y: 153, endPoint x: 423, endPoint y: 167, distance: 106.1
click at [423, 167] on div at bounding box center [392, 149] width 190 height 55
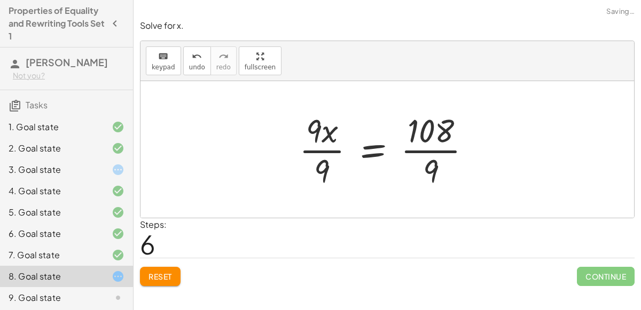
click at [433, 152] on div at bounding box center [389, 149] width 191 height 82
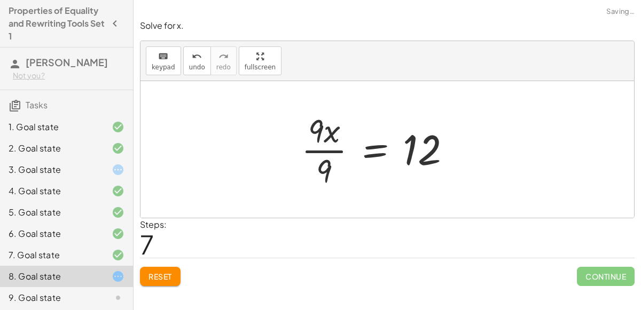
click at [320, 150] on div at bounding box center [380, 149] width 169 height 82
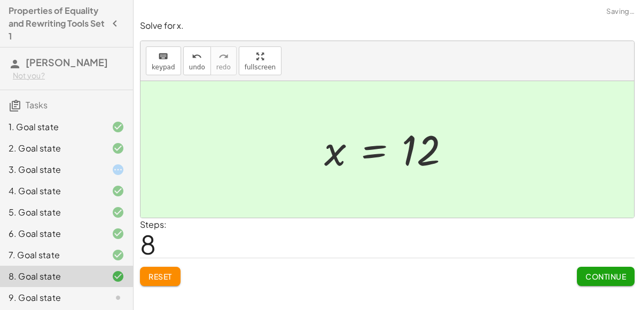
click at [617, 276] on span "Continue" at bounding box center [605, 277] width 41 height 10
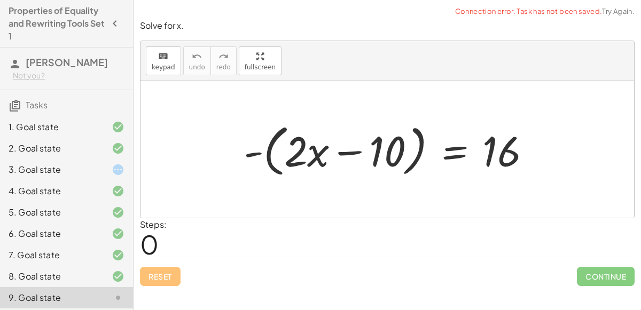
click at [343, 152] on div at bounding box center [391, 149] width 307 height 61
drag, startPoint x: 288, startPoint y: 153, endPoint x: 281, endPoint y: 153, distance: 6.9
click at [281, 153] on div at bounding box center [391, 149] width 307 height 61
click at [259, 150] on div at bounding box center [391, 149] width 307 height 61
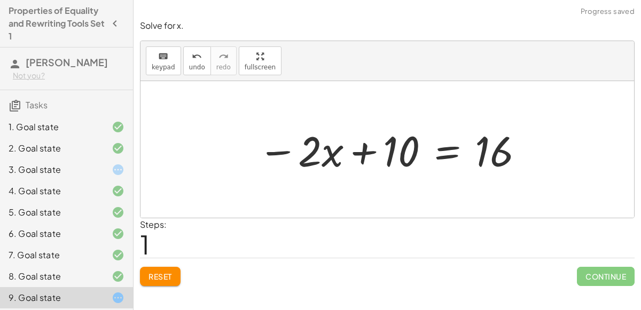
click at [359, 152] on div at bounding box center [392, 149] width 278 height 55
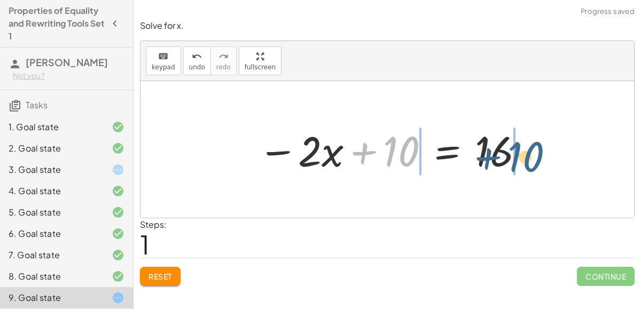
drag, startPoint x: 387, startPoint y: 153, endPoint x: 511, endPoint y: 159, distance: 124.1
click at [511, 159] on div at bounding box center [392, 149] width 278 height 55
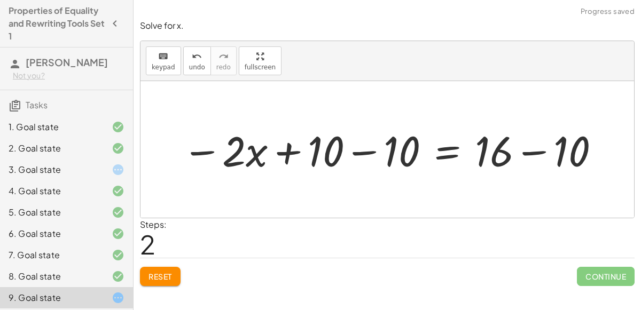
click at [529, 153] on div at bounding box center [391, 149] width 429 height 55
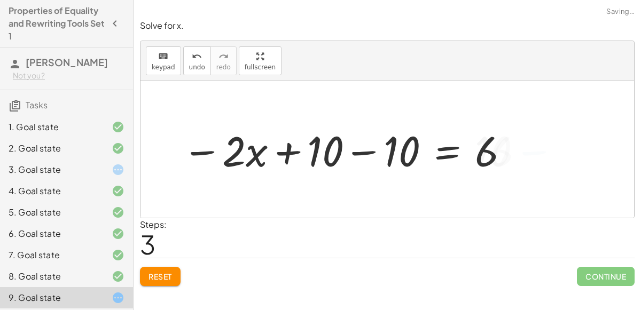
click at [367, 151] on div at bounding box center [346, 149] width 339 height 55
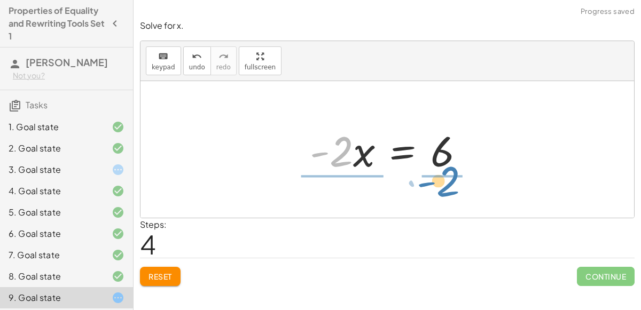
drag, startPoint x: 341, startPoint y: 152, endPoint x: 448, endPoint y: 182, distance: 110.9
click at [448, 182] on div "- ( + · 2 · x − 10 ) = 16 − · 2 · x + 10 = 16 − · 2 · x + 10 − 10 = + 16 − 10 −…" at bounding box center [387, 149] width 494 height 137
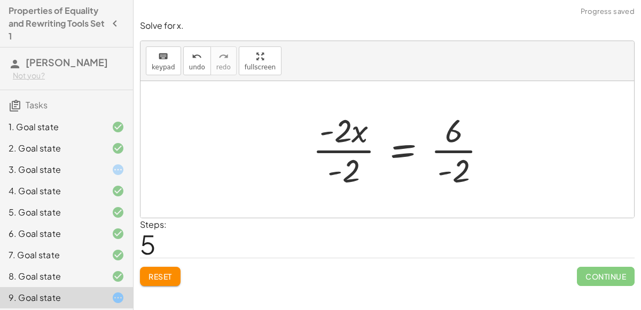
click at [350, 145] on div at bounding box center [404, 149] width 194 height 82
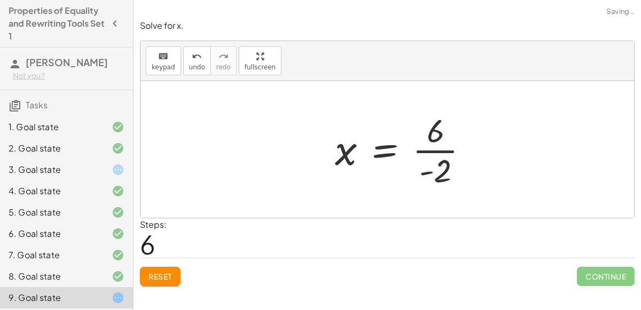
click at [432, 151] on div at bounding box center [406, 149] width 153 height 82
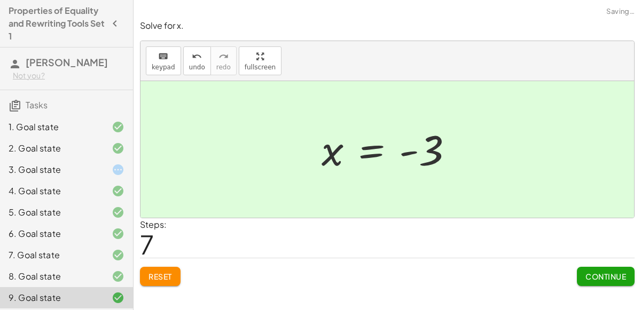
click at [608, 284] on button "Continue" at bounding box center [606, 276] width 58 height 19
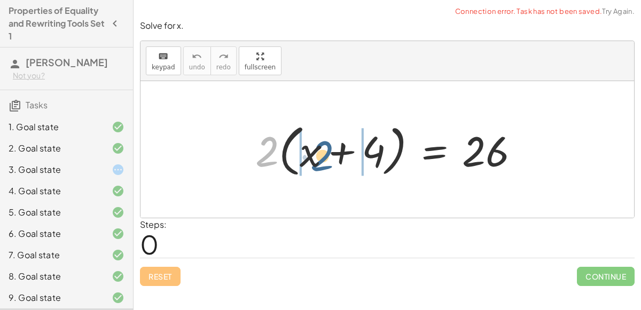
drag, startPoint x: 260, startPoint y: 149, endPoint x: 315, endPoint y: 154, distance: 54.7
click at [315, 154] on div at bounding box center [391, 149] width 283 height 61
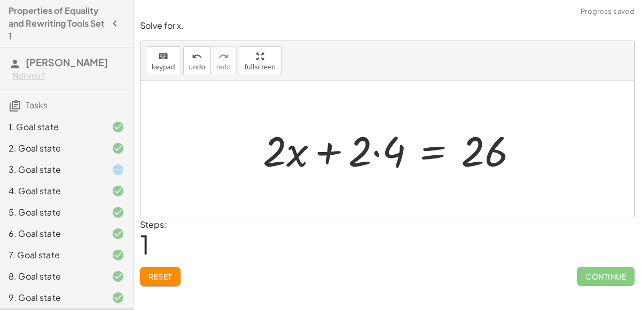
click at [375, 156] on div at bounding box center [394, 149] width 275 height 55
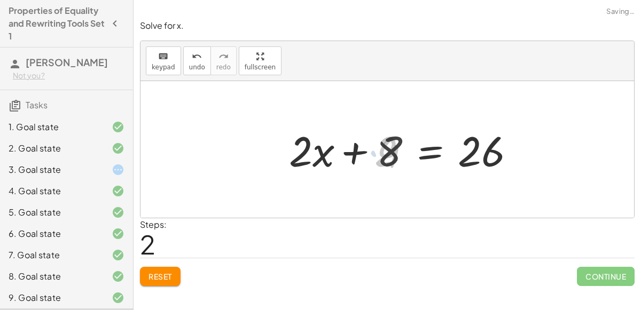
click at [328, 154] on div at bounding box center [407, 149] width 243 height 55
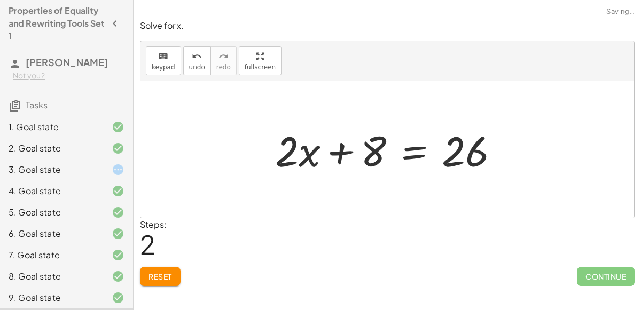
click at [338, 152] on div at bounding box center [391, 149] width 243 height 55
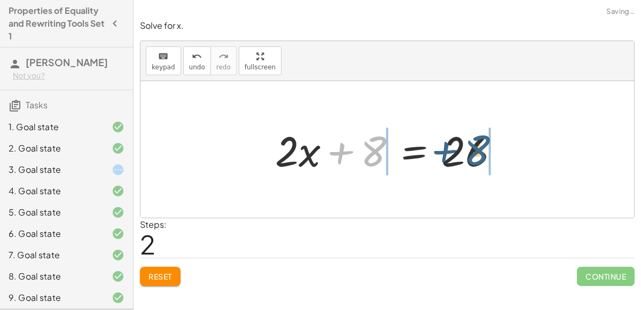
drag, startPoint x: 373, startPoint y: 153, endPoint x: 483, endPoint y: 152, distance: 109.5
click at [483, 152] on div at bounding box center [391, 149] width 243 height 55
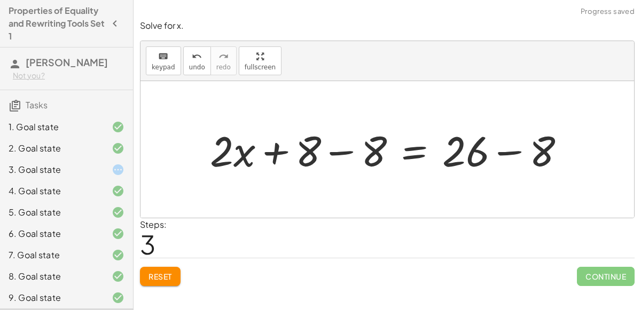
click at [496, 153] on div at bounding box center [392, 149] width 374 height 55
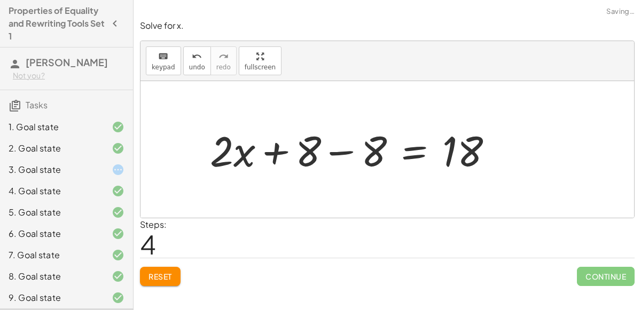
click at [334, 152] on div at bounding box center [356, 149] width 302 height 55
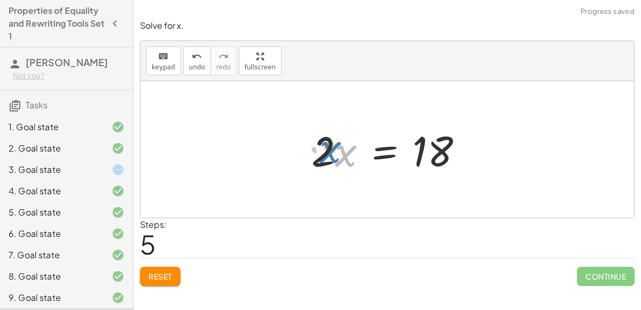
drag, startPoint x: 349, startPoint y: 154, endPoint x: 333, endPoint y: 148, distance: 17.1
click at [333, 148] on div at bounding box center [391, 149] width 171 height 55
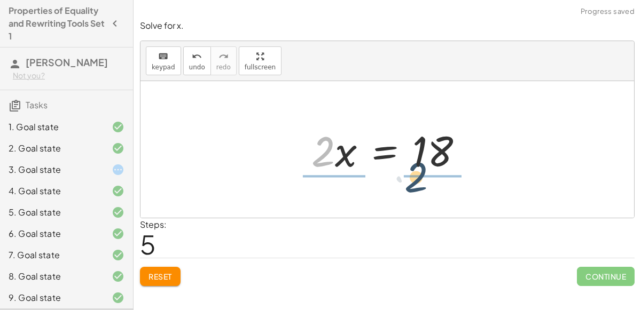
drag, startPoint x: 326, startPoint y: 149, endPoint x: 413, endPoint y: 171, distance: 89.9
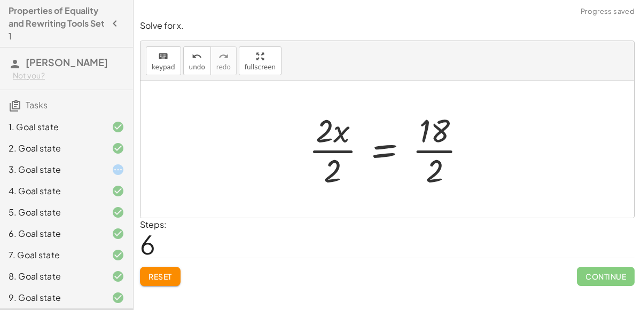
click at [424, 153] on div at bounding box center [391, 149] width 177 height 82
click at [335, 152] on div at bounding box center [380, 149] width 154 height 82
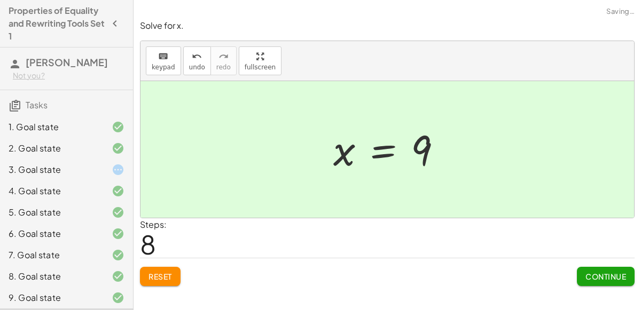
click at [608, 273] on span "Continue" at bounding box center [605, 277] width 41 height 10
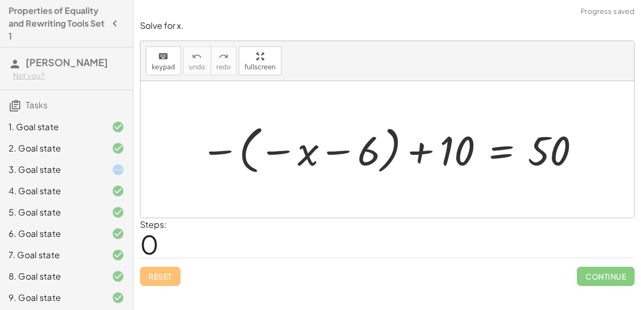
click at [273, 148] on div at bounding box center [391, 149] width 393 height 57
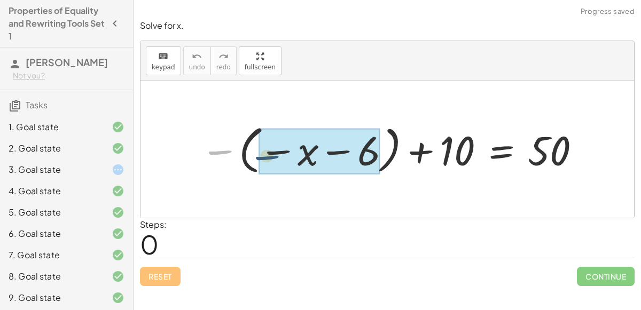
drag, startPoint x: 223, startPoint y: 151, endPoint x: 276, endPoint y: 155, distance: 53.5
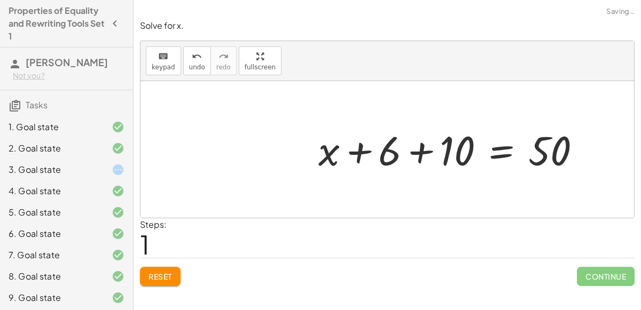
click at [356, 153] on div at bounding box center [454, 149] width 282 height 53
click at [421, 151] on div at bounding box center [454, 149] width 282 height 53
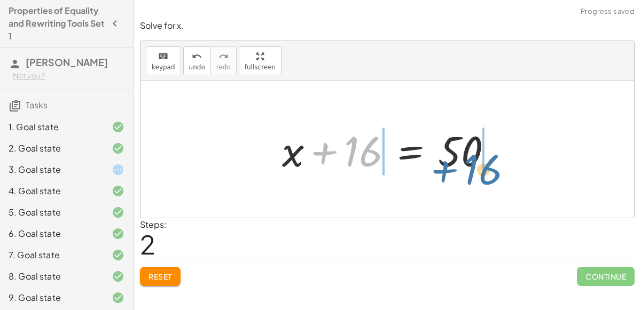
drag, startPoint x: 371, startPoint y: 148, endPoint x: 494, endPoint y: 162, distance: 123.6
click at [494, 162] on div at bounding box center [392, 149] width 230 height 55
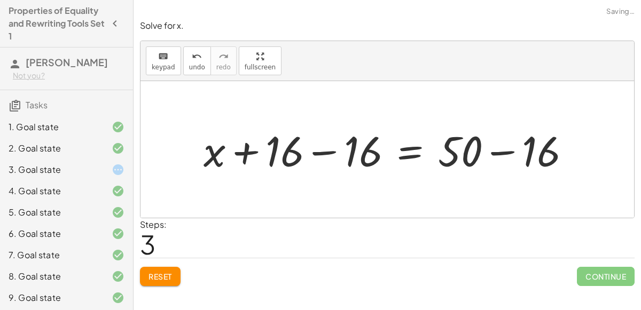
click at [492, 151] on div at bounding box center [391, 149] width 386 height 55
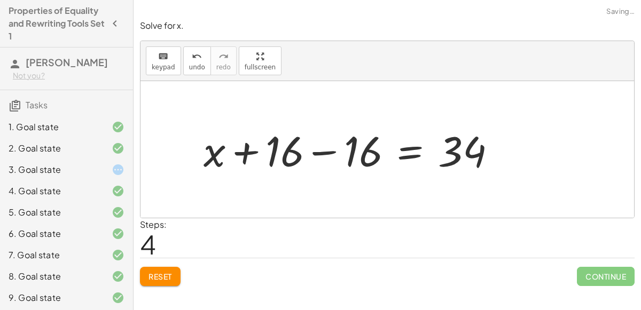
click at [320, 153] on div at bounding box center [353, 149] width 311 height 55
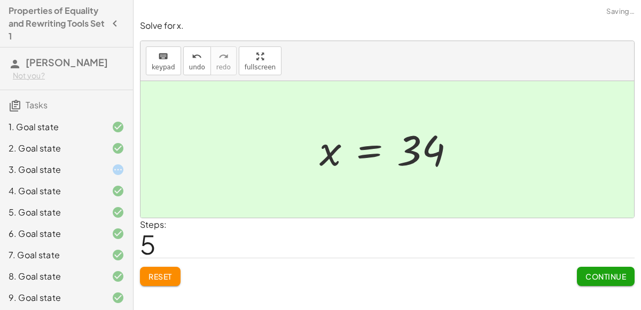
click at [622, 278] on span "Continue" at bounding box center [605, 277] width 41 height 10
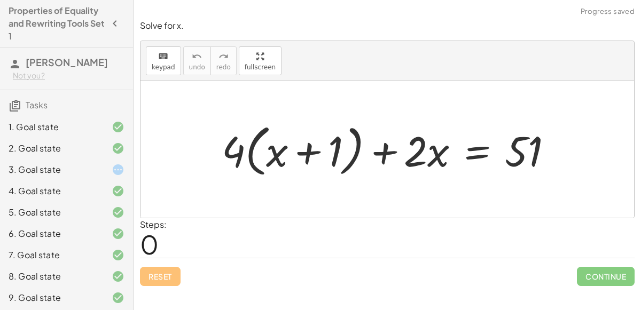
click at [245, 150] on div at bounding box center [391, 149] width 350 height 61
drag, startPoint x: 235, startPoint y: 151, endPoint x: 273, endPoint y: 155, distance: 38.2
click at [273, 155] on div at bounding box center [391, 149] width 350 height 61
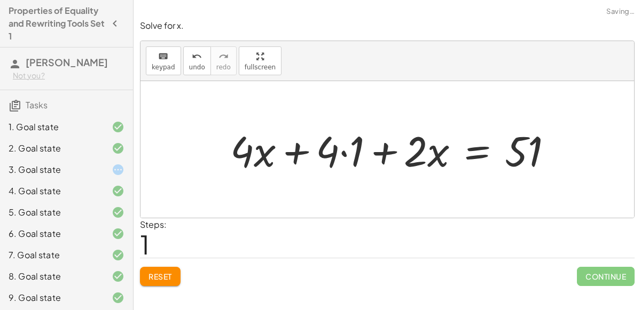
click at [342, 152] on div at bounding box center [396, 149] width 342 height 55
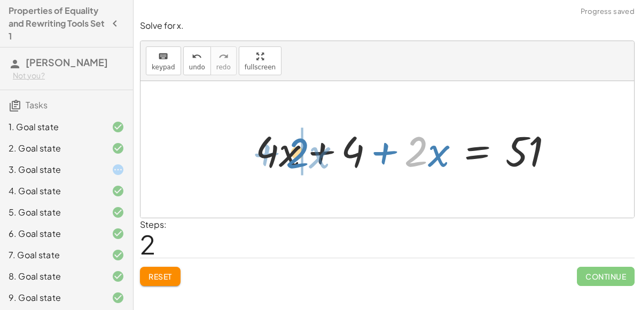
drag, startPoint x: 422, startPoint y: 156, endPoint x: 304, endPoint y: 158, distance: 118.6
click at [304, 158] on div at bounding box center [408, 149] width 317 height 55
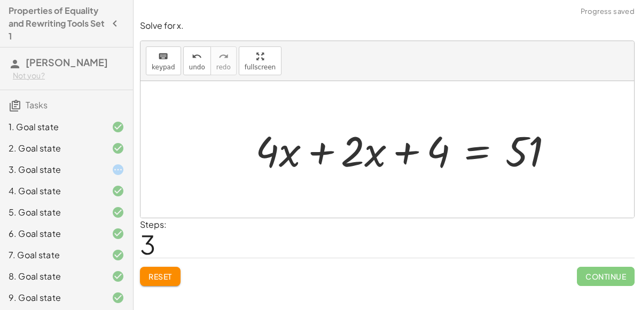
click at [319, 148] on div at bounding box center [408, 149] width 317 height 55
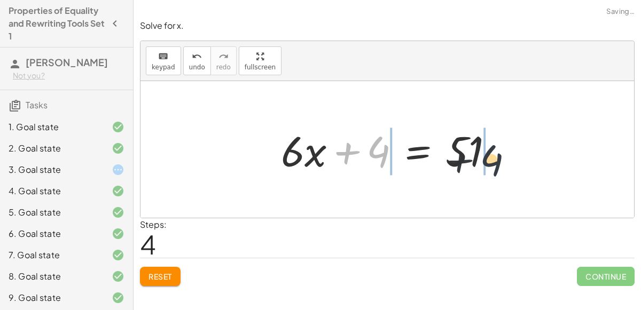
drag, startPoint x: 374, startPoint y: 150, endPoint x: 498, endPoint y: 159, distance: 124.2
click at [498, 159] on div at bounding box center [392, 149] width 232 height 55
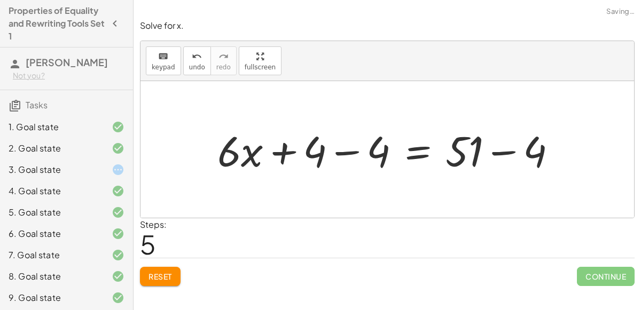
click at [498, 152] on div at bounding box center [391, 149] width 358 height 55
click at [341, 153] on div at bounding box center [362, 149] width 301 height 55
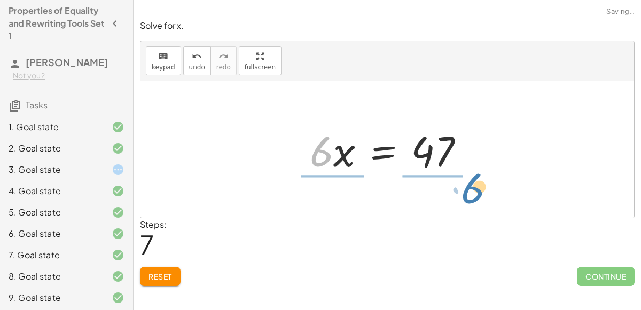
drag, startPoint x: 311, startPoint y: 152, endPoint x: 449, endPoint y: 187, distance: 142.2
click at [449, 187] on div "+ · 4 · ( + x + 1 ) + · 2 · x = 51 + · 4 · x + · 4 · 1 + · 2 · x = 51 + · 4 · x…" at bounding box center [387, 149] width 494 height 137
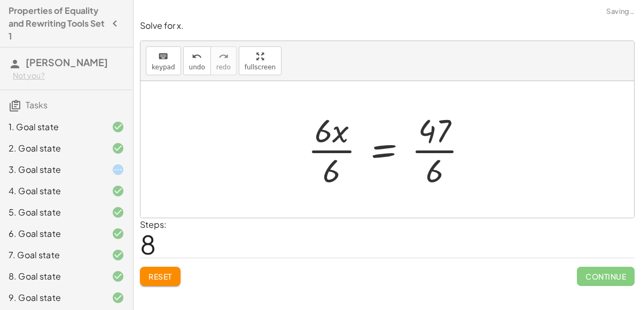
click at [436, 152] on div at bounding box center [391, 149] width 179 height 82
click at [435, 150] on div at bounding box center [391, 149] width 179 height 82
click at [353, 151] on div at bounding box center [391, 149] width 179 height 82
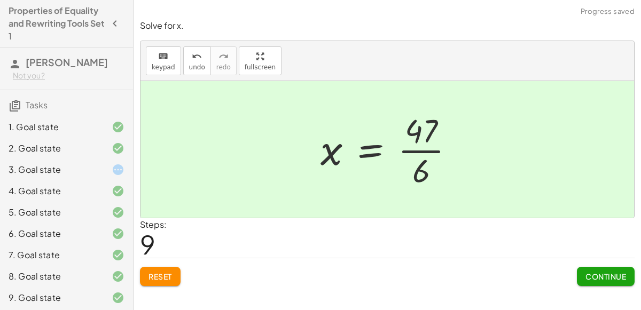
click at [617, 272] on span "Continue" at bounding box center [605, 277] width 41 height 10
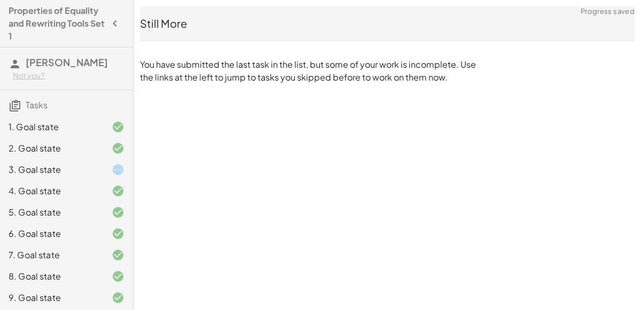
click at [93, 170] on div "3. Goal state" at bounding box center [52, 169] width 86 height 13
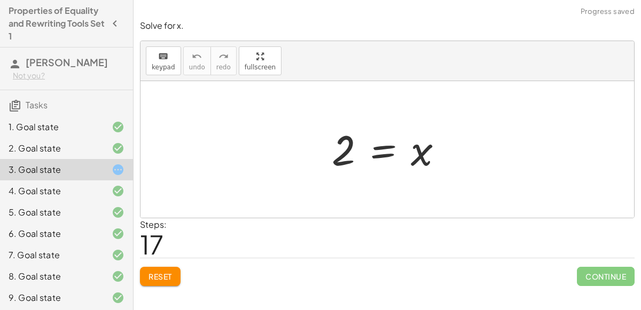
click at [420, 146] on div at bounding box center [391, 149] width 130 height 53
drag, startPoint x: 331, startPoint y: 138, endPoint x: 405, endPoint y: 161, distance: 77.7
click at [405, 161] on div at bounding box center [391, 149] width 130 height 53
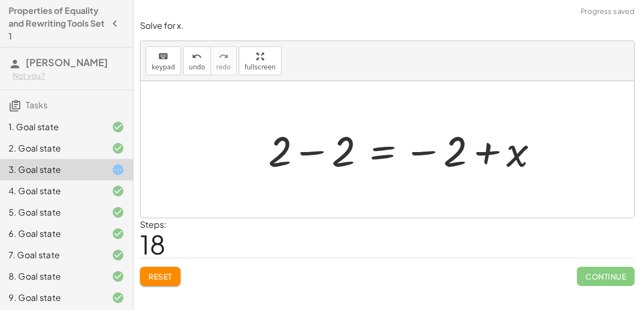
click at [436, 150] on div at bounding box center [407, 149] width 289 height 55
click at [298, 150] on div at bounding box center [407, 149] width 289 height 55
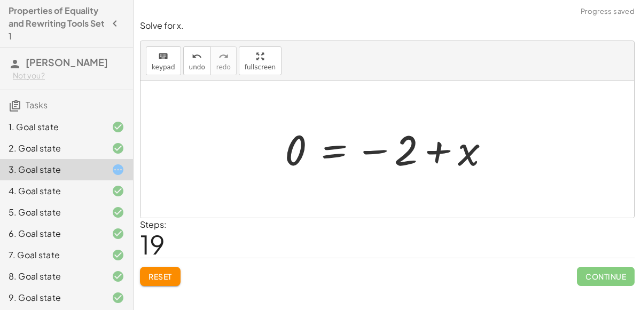
click at [425, 148] on div at bounding box center [391, 149] width 224 height 53
click at [379, 150] on div at bounding box center [391, 149] width 224 height 53
click at [194, 61] on icon "undo" at bounding box center [197, 56] width 10 height 13
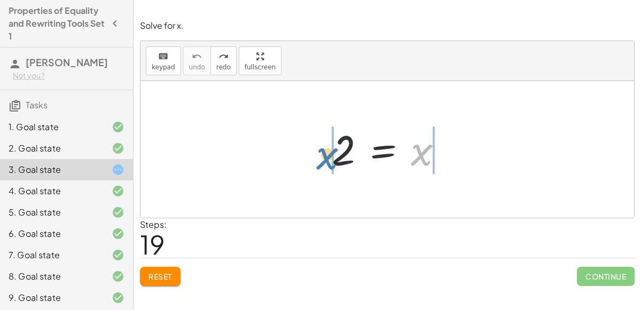
drag, startPoint x: 427, startPoint y: 151, endPoint x: 333, endPoint y: 154, distance: 94.1
click at [333, 154] on div at bounding box center [391, 149] width 130 height 53
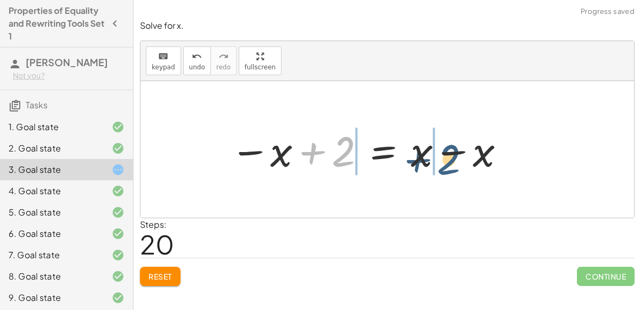
drag, startPoint x: 339, startPoint y: 152, endPoint x: 445, endPoint y: 159, distance: 106.0
click at [445, 159] on div at bounding box center [368, 149] width 287 height 55
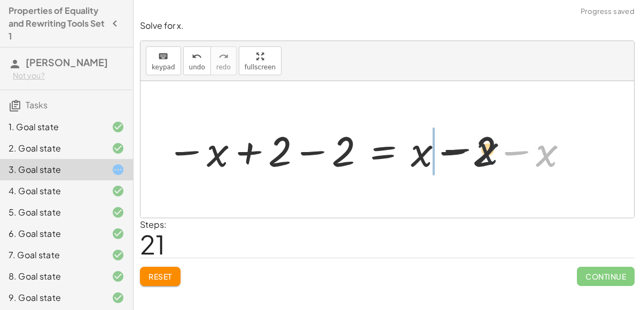
drag, startPoint x: 543, startPoint y: 157, endPoint x: 433, endPoint y: 156, distance: 110.0
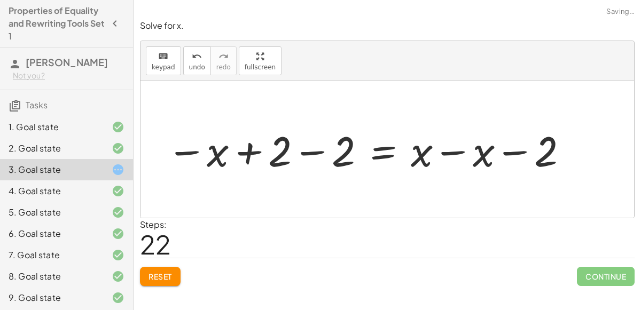
click at [309, 154] on div at bounding box center [367, 149] width 413 height 55
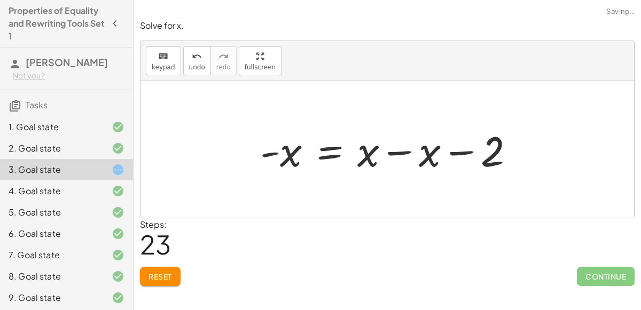
click at [400, 154] on div at bounding box center [391, 149] width 273 height 55
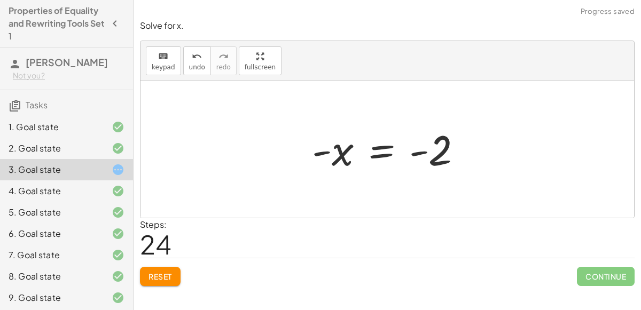
click at [424, 153] on div at bounding box center [391, 149] width 169 height 53
click at [382, 157] on div at bounding box center [391, 149] width 169 height 53
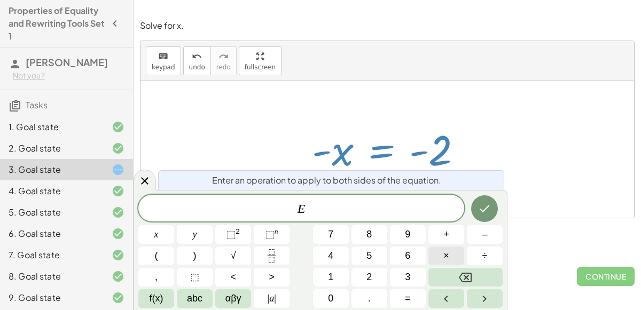
click at [460, 255] on button "×" at bounding box center [446, 256] width 36 height 19
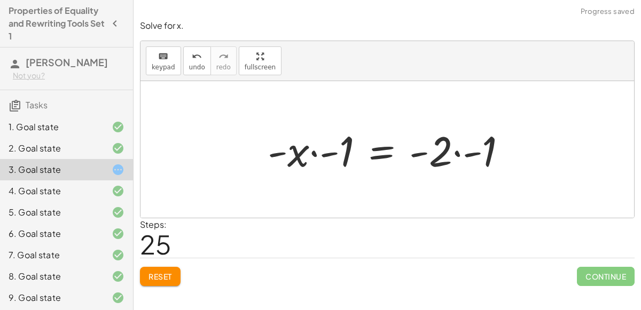
click at [315, 154] on div at bounding box center [391, 149] width 259 height 55
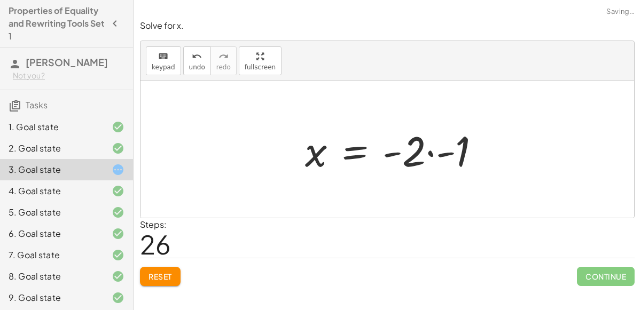
click at [432, 153] on div at bounding box center [397, 149] width 194 height 55
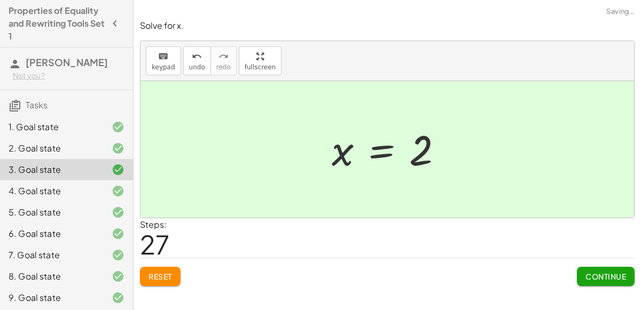
scroll to position [66, 0]
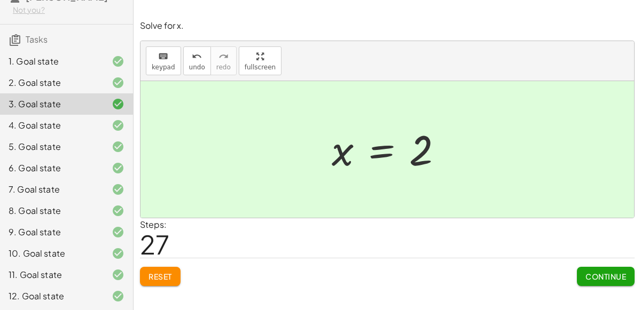
click at [66, 76] on div "2. Goal state" at bounding box center [52, 82] width 86 height 13
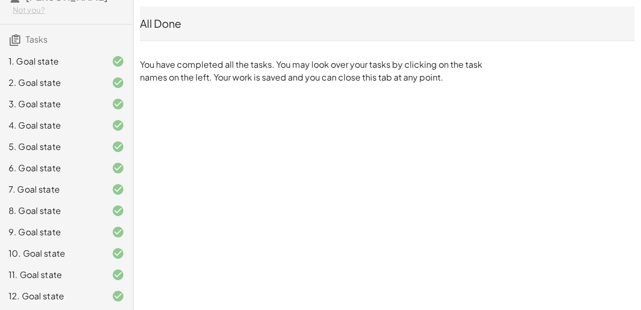
click at [123, 84] on icon at bounding box center [118, 82] width 13 height 13
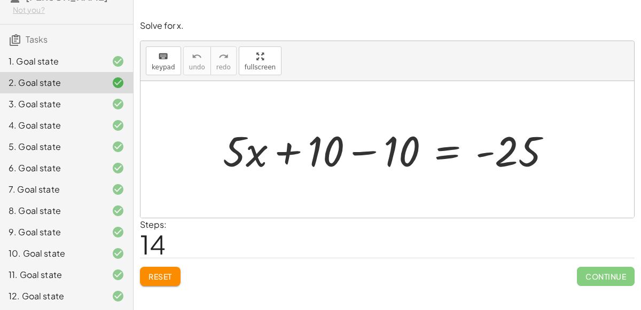
click at [357, 159] on div at bounding box center [391, 149] width 348 height 55
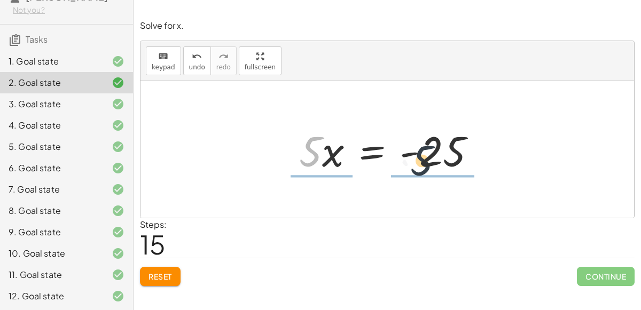
drag, startPoint x: 304, startPoint y: 153, endPoint x: 422, endPoint y: 162, distance: 118.4
click at [422, 162] on div at bounding box center [392, 149] width 196 height 55
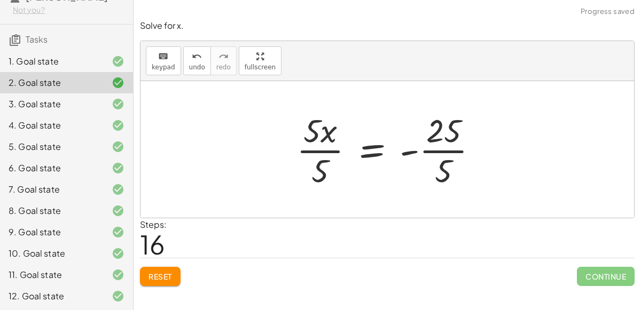
click at [435, 153] on div at bounding box center [391, 149] width 201 height 82
click at [330, 155] on div at bounding box center [378, 149] width 175 height 82
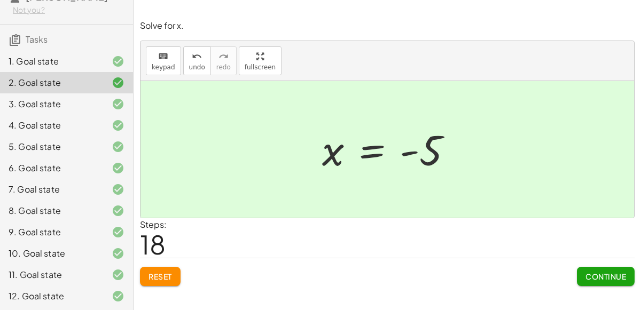
click at [575, 207] on div at bounding box center [387, 149] width 494 height 137
click at [189, 66] on span "undo" at bounding box center [197, 67] width 16 height 7
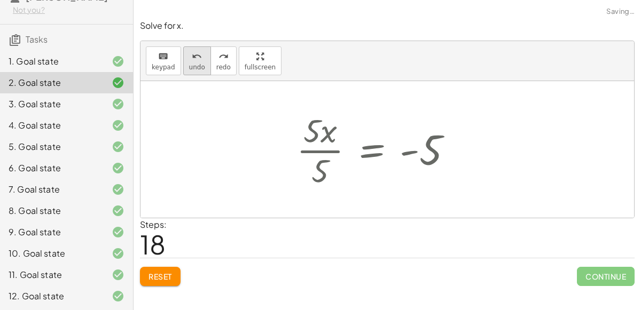
click at [189, 66] on span "undo" at bounding box center [197, 67] width 16 height 7
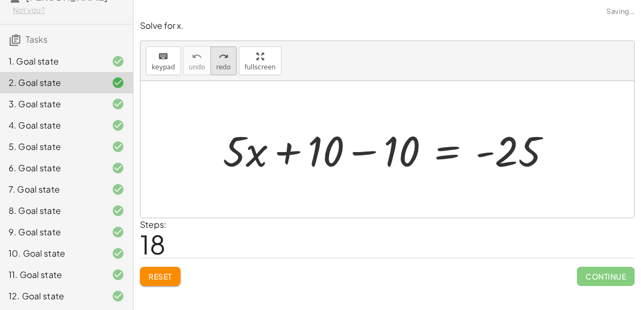
click at [214, 62] on button "redo redo" at bounding box center [223, 60] width 26 height 29
click at [224, 71] on button "redo redo" at bounding box center [223, 60] width 26 height 29
click at [218, 59] on icon "redo" at bounding box center [223, 56] width 10 height 13
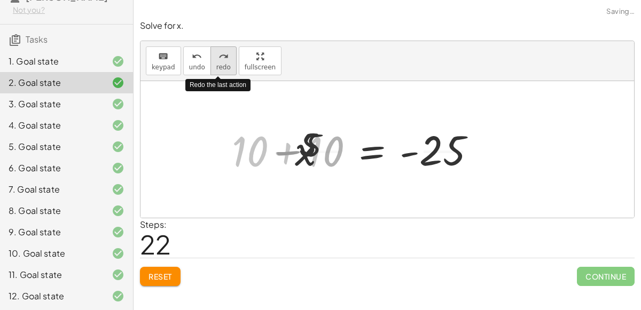
click at [218, 59] on icon "redo" at bounding box center [223, 56] width 10 height 13
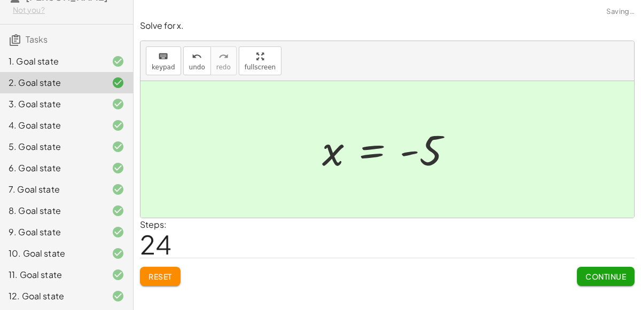
click at [27, 58] on div "1. Goal state" at bounding box center [52, 61] width 86 height 13
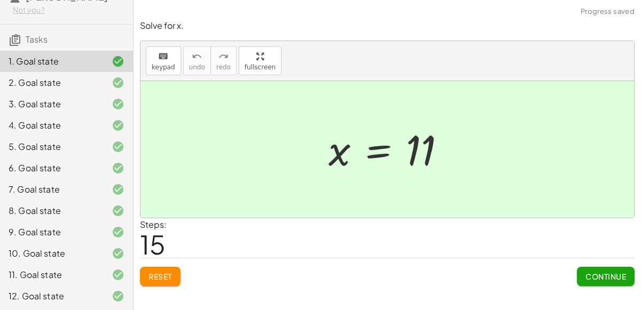
click at [50, 104] on div "3. Goal state" at bounding box center [52, 104] width 86 height 13
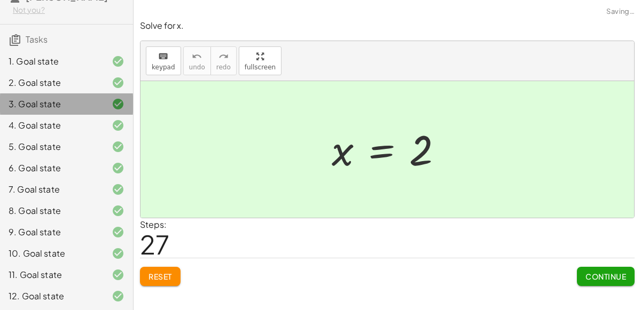
click at [57, 124] on div "4. Goal state" at bounding box center [52, 125] width 86 height 13
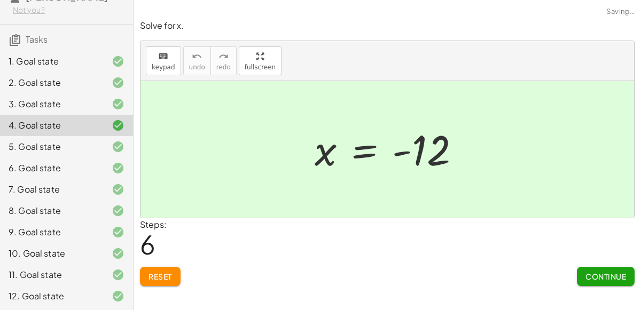
click at [65, 145] on div "5. Goal state" at bounding box center [52, 146] width 86 height 13
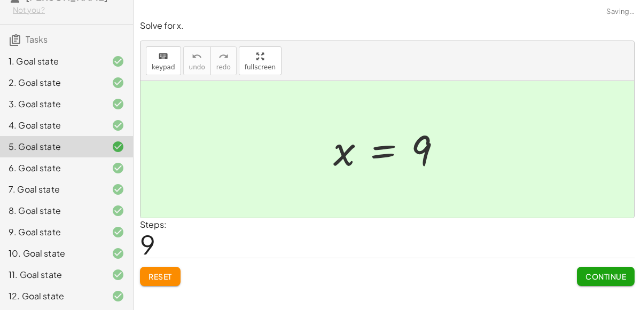
click at [68, 159] on div "6. Goal state" at bounding box center [66, 168] width 133 height 21
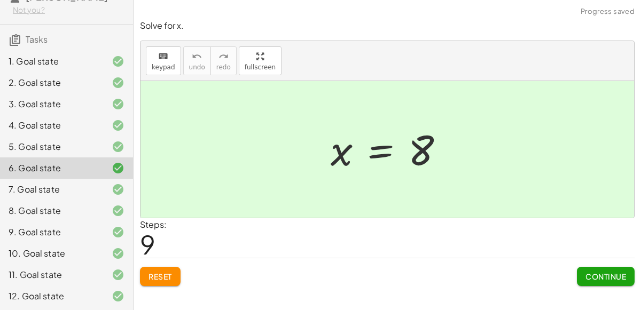
click at [72, 171] on div "6. Goal state" at bounding box center [52, 168] width 86 height 13
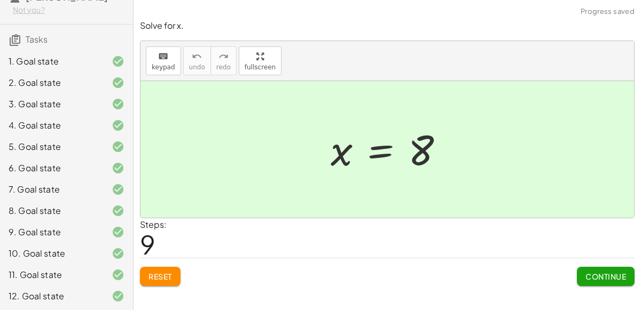
click at [72, 182] on div "7. Goal state" at bounding box center [66, 189] width 133 height 21
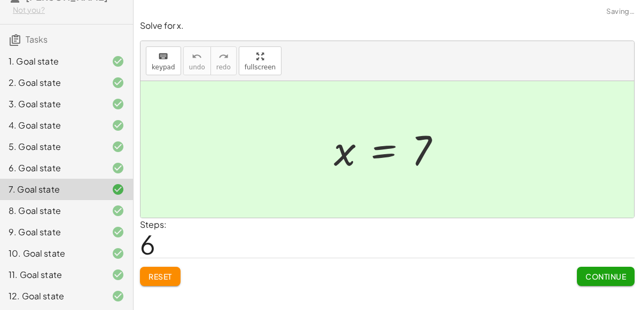
click at [76, 211] on div "8. Goal state" at bounding box center [52, 211] width 86 height 13
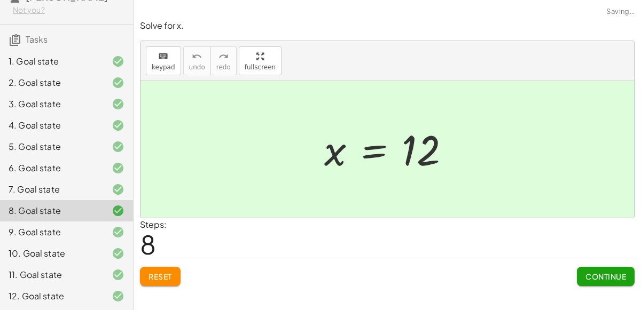
click at [80, 236] on div "9. Goal state" at bounding box center [52, 232] width 86 height 13
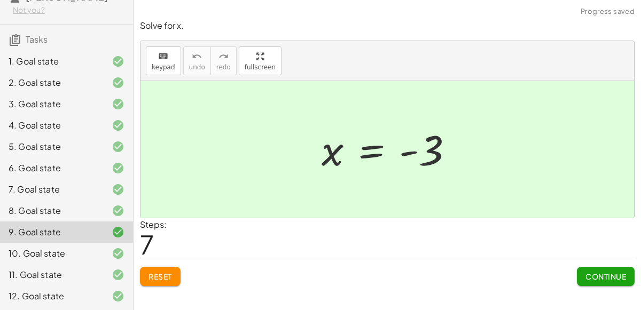
click at [83, 249] on div "10. Goal state" at bounding box center [52, 253] width 86 height 13
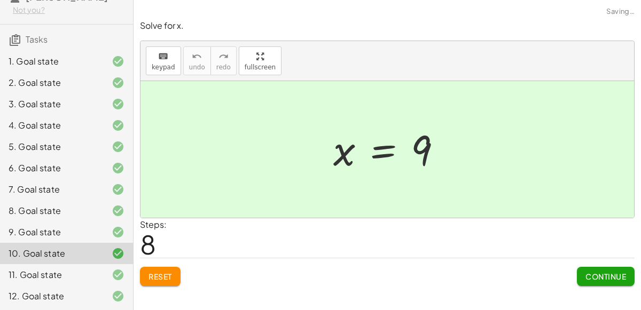
click at [89, 271] on div "11. Goal state" at bounding box center [52, 275] width 86 height 13
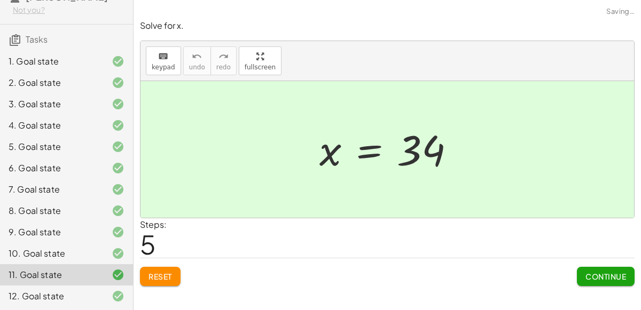
click at [93, 294] on div "12. Goal state" at bounding box center [52, 296] width 86 height 13
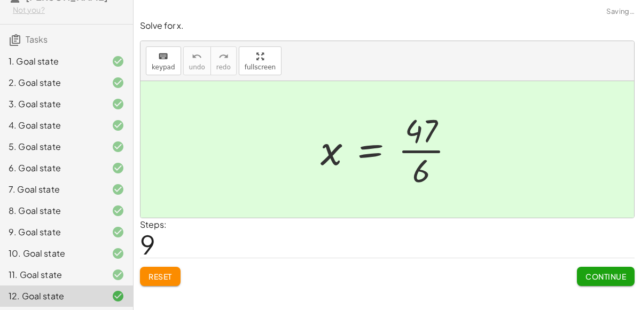
click at [82, 257] on div "10. Goal state" at bounding box center [52, 253] width 86 height 13
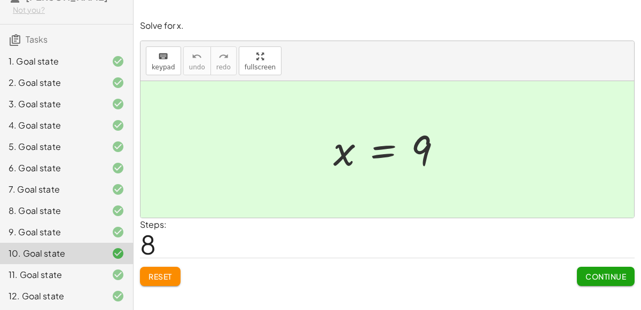
click at [101, 51] on div "1. Goal state" at bounding box center [66, 61] width 133 height 21
